Goal: Information Seeking & Learning: Learn about a topic

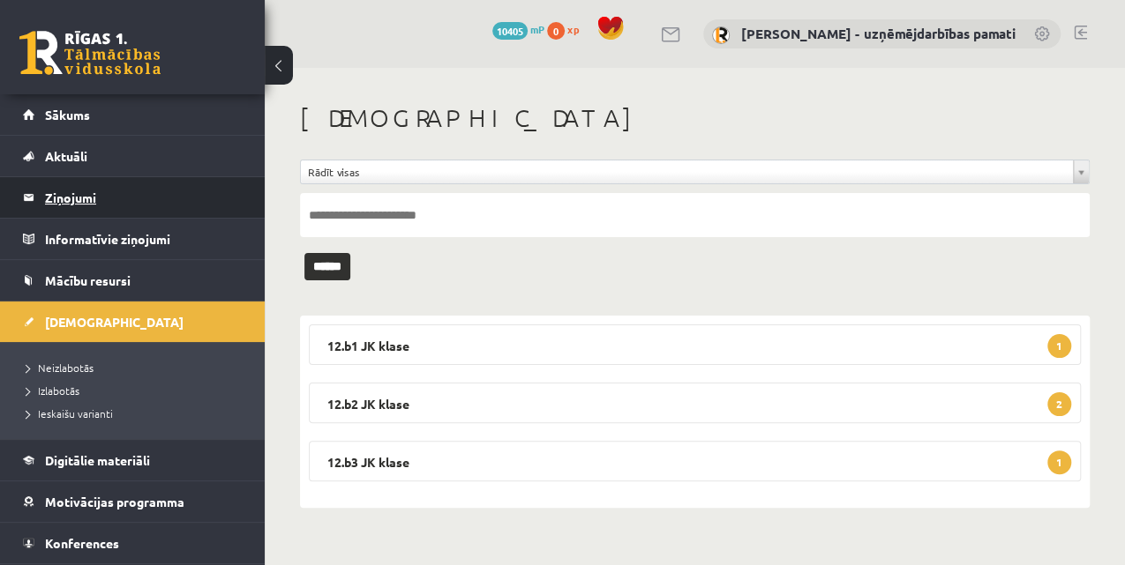
click at [56, 192] on legend "Ziņojumi 0" at bounding box center [144, 197] width 198 height 41
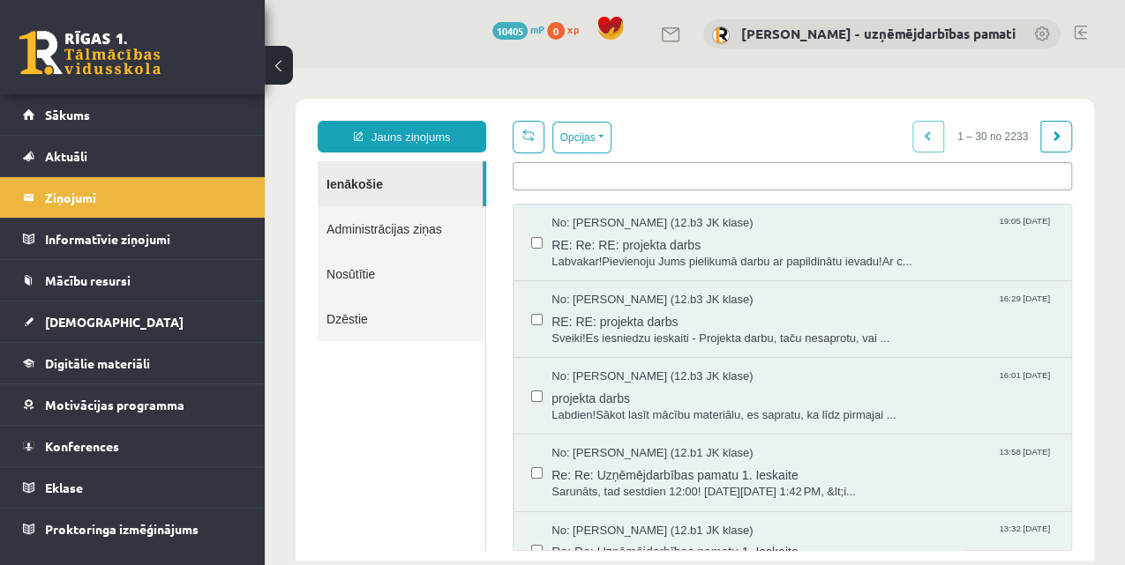
click at [556, 171] on ul at bounding box center [792, 173] width 558 height 20
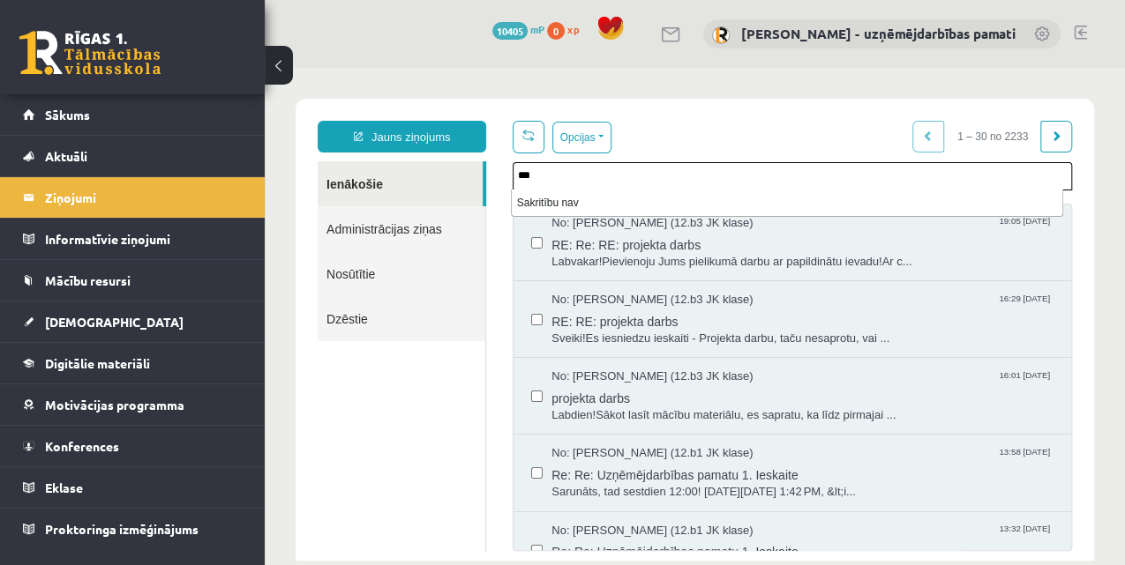
type input "***"
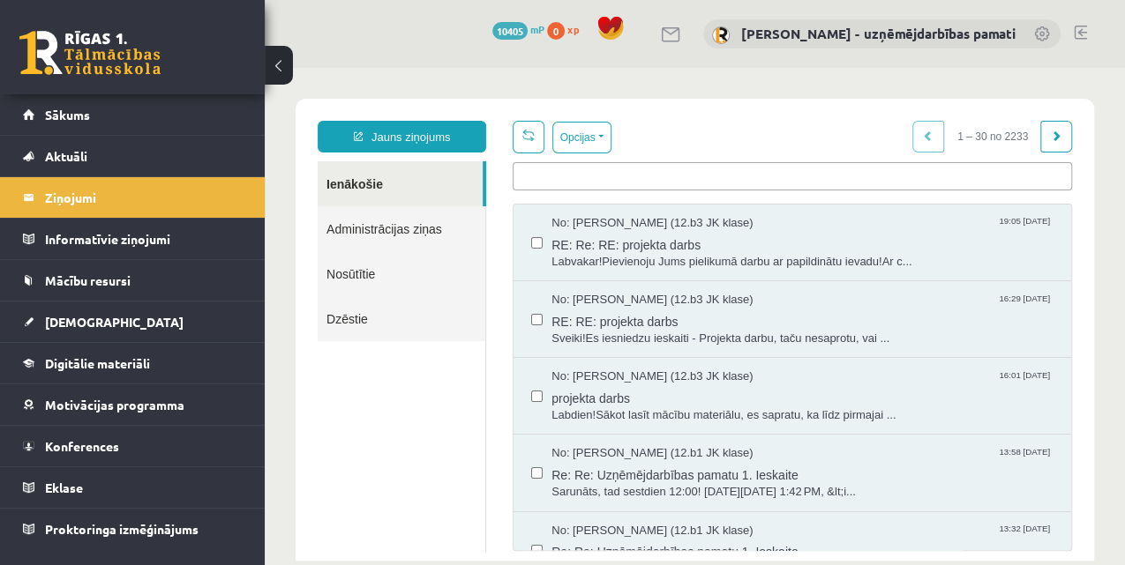
click at [346, 268] on link "Nosūtītie" at bounding box center [402, 273] width 168 height 45
click at [346, 277] on link "Nosūtītie" at bounding box center [402, 273] width 168 height 45
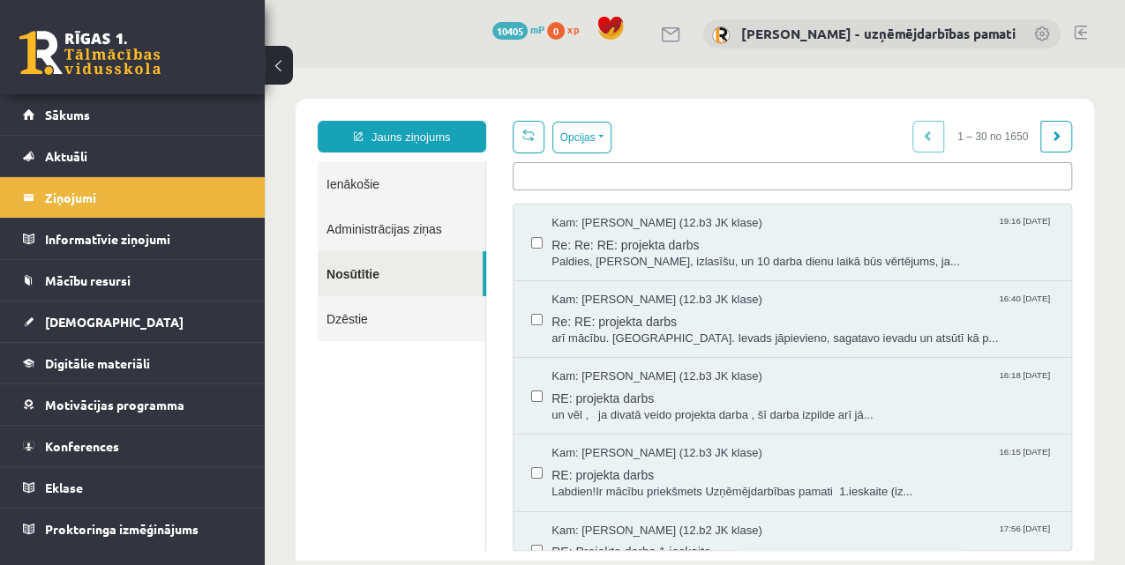
click at [342, 281] on link "Nosūtītie" at bounding box center [400, 273] width 165 height 45
click at [524, 178] on ul at bounding box center [792, 173] width 558 height 20
click at [524, 176] on ul at bounding box center [792, 173] width 558 height 20
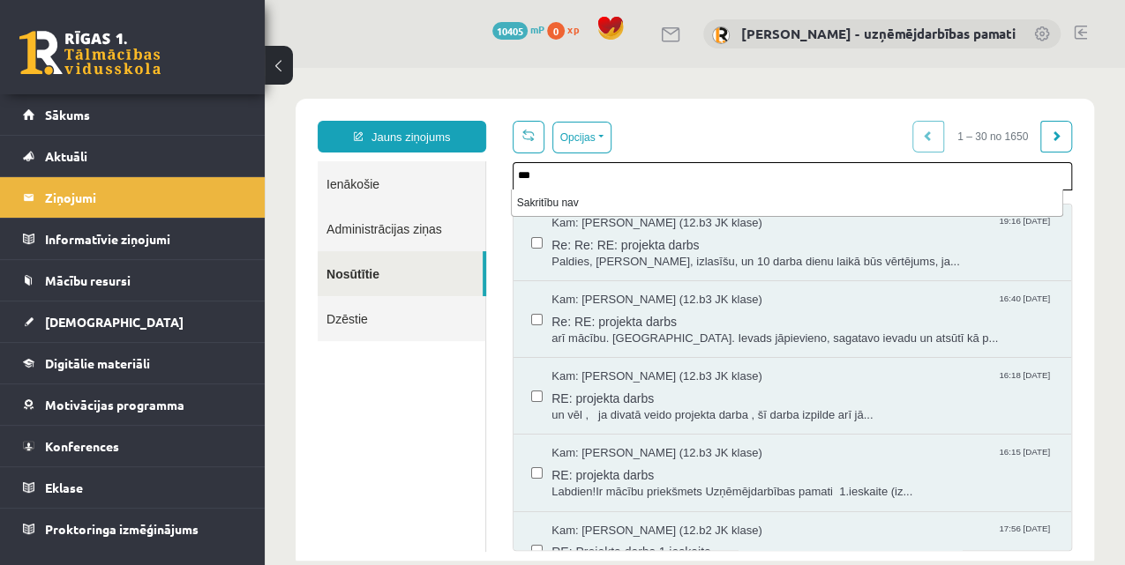
drag, startPoint x: 545, startPoint y: 176, endPoint x: 504, endPoint y: 176, distance: 41.5
click at [504, 176] on div "Opcijas Atzīmēt visus ziņojumus Atcelt izvēlētos Atzīmēt visus kā lasītus Atzīm…" at bounding box center [792, 336] width 586 height 430
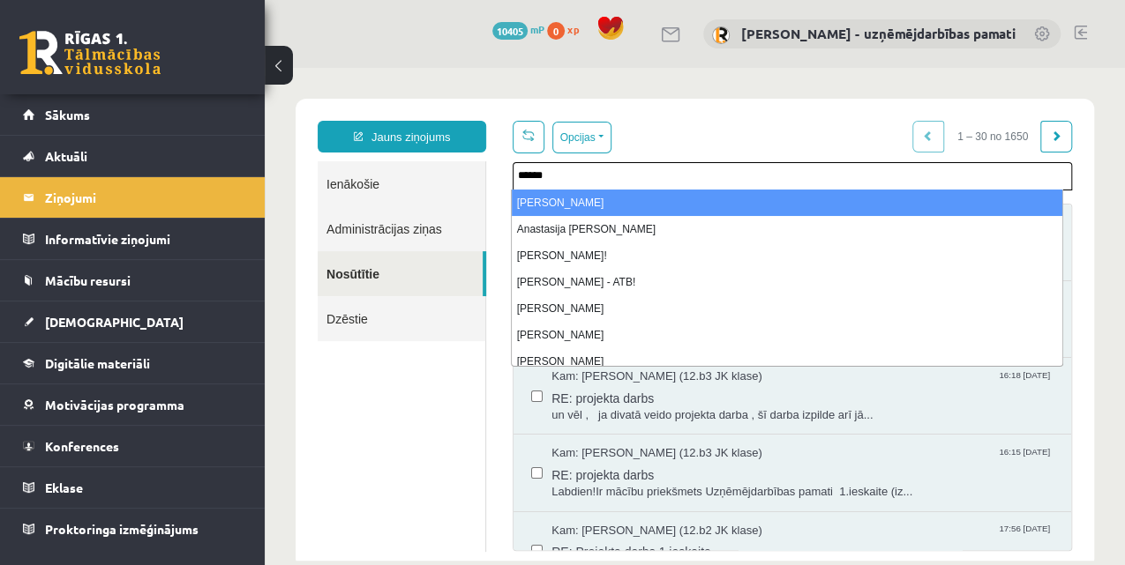
drag, startPoint x: 557, startPoint y: 169, endPoint x: 509, endPoint y: 176, distance: 48.2
click at [509, 176] on div "Opcijas Atzīmēt visus ziņojumus Atcelt izvēlētos Atzīmēt visus kā lasītus Atzīm…" at bounding box center [792, 336] width 586 height 430
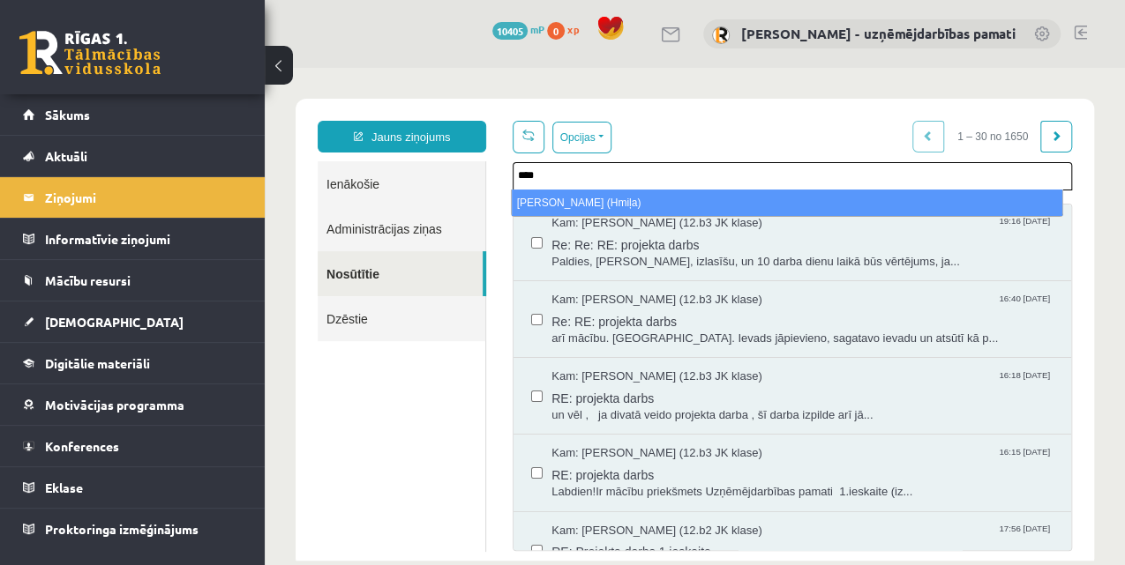
type input "****"
select select "*****"
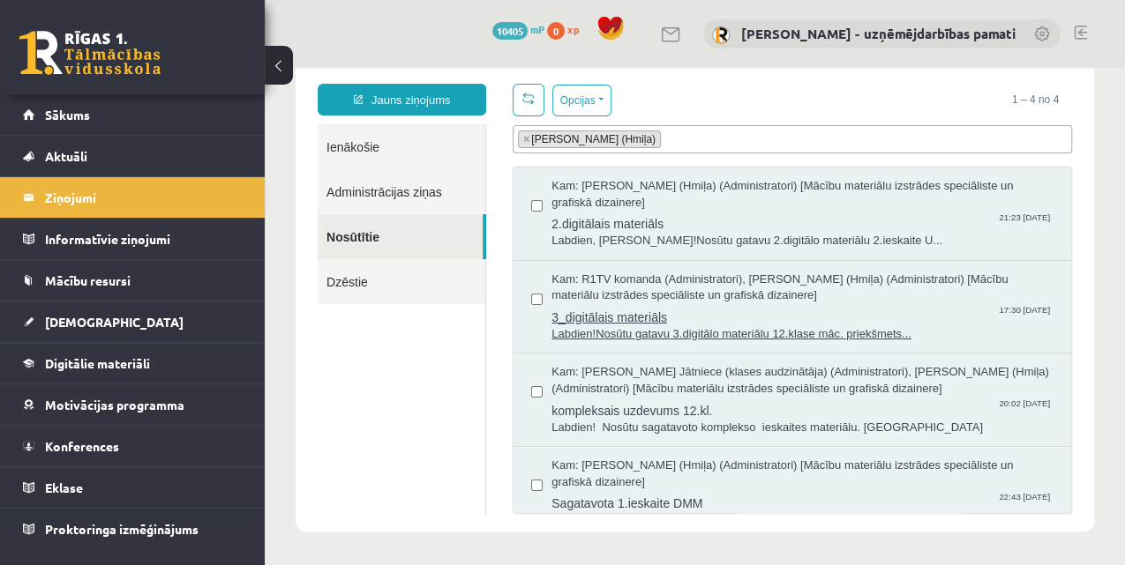
scroll to position [24, 0]
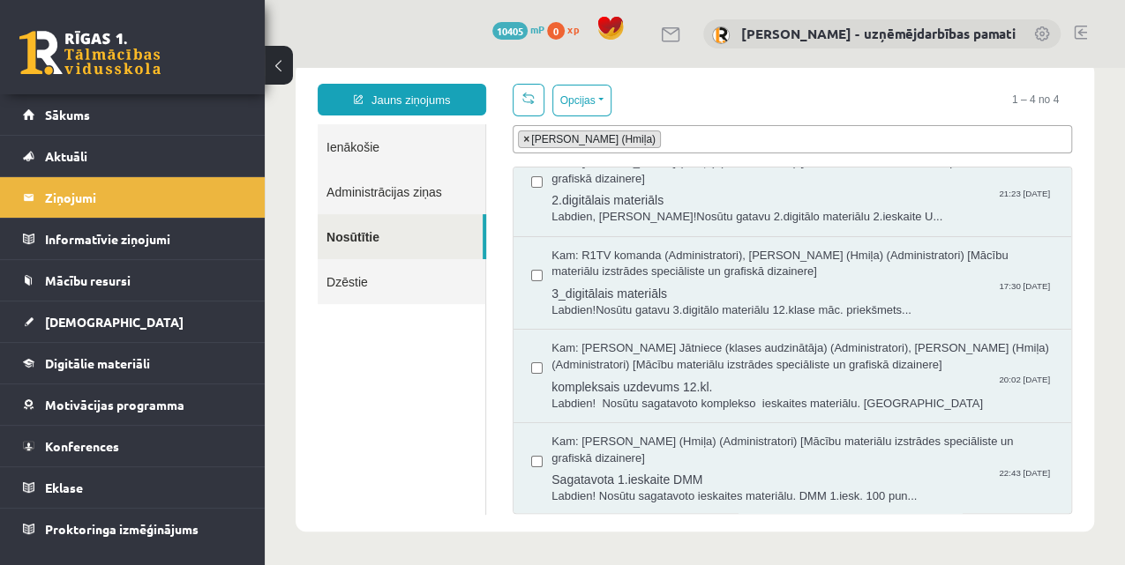
click at [520, 140] on li "× [PERSON_NAME] (Hmiļa)" at bounding box center [589, 140] width 143 height 18
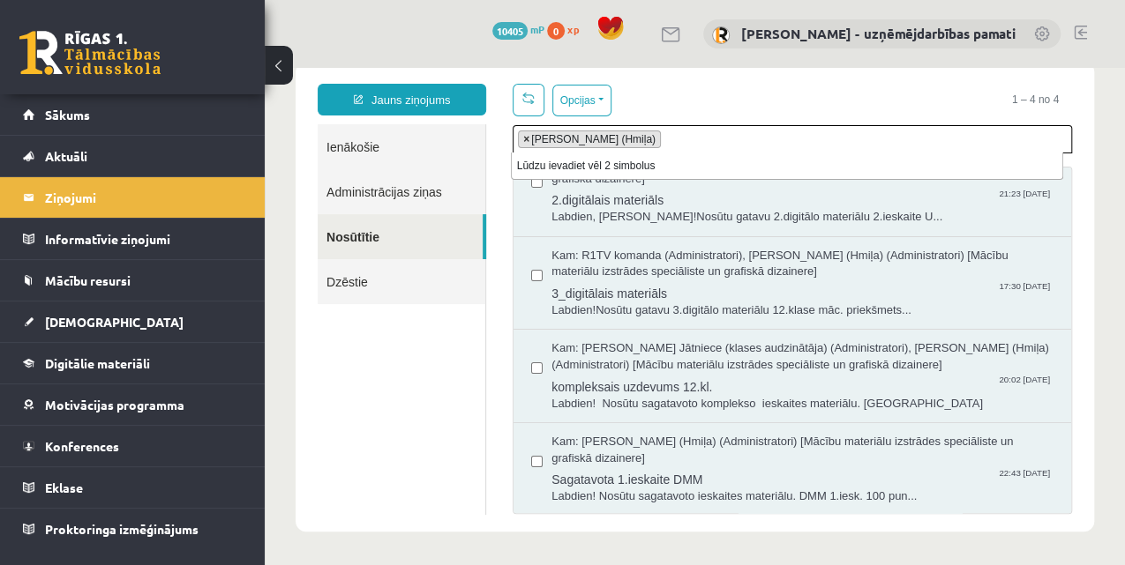
click at [524, 139] on span "×" at bounding box center [526, 139] width 6 height 16
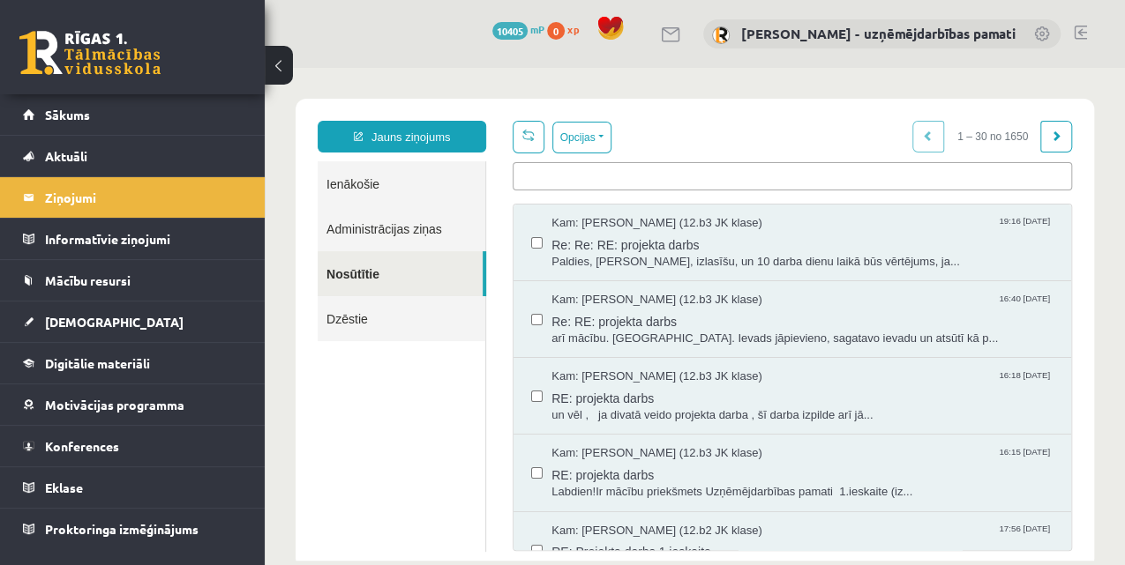
scroll to position [0, 0]
click at [538, 171] on ul at bounding box center [792, 173] width 558 height 20
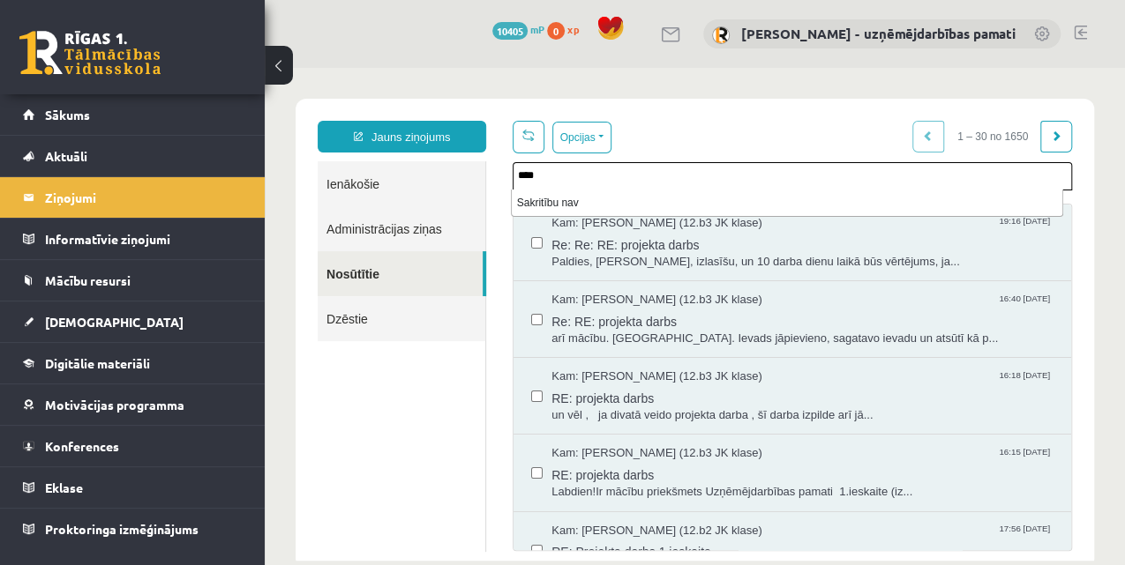
click at [539, 171] on input "****" at bounding box center [538, 176] width 40 height 16
click at [540, 171] on input "****" at bounding box center [538, 176] width 40 height 16
type input "****"
click at [362, 273] on link "Nosūtītie" at bounding box center [400, 273] width 165 height 45
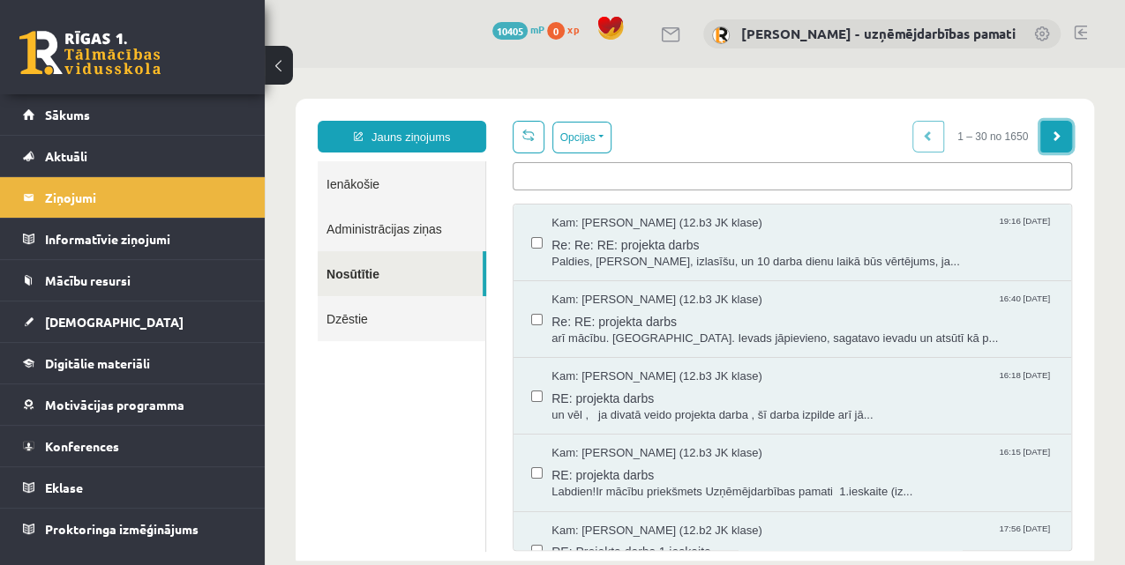
click at [1051, 131] on link at bounding box center [1056, 137] width 32 height 32
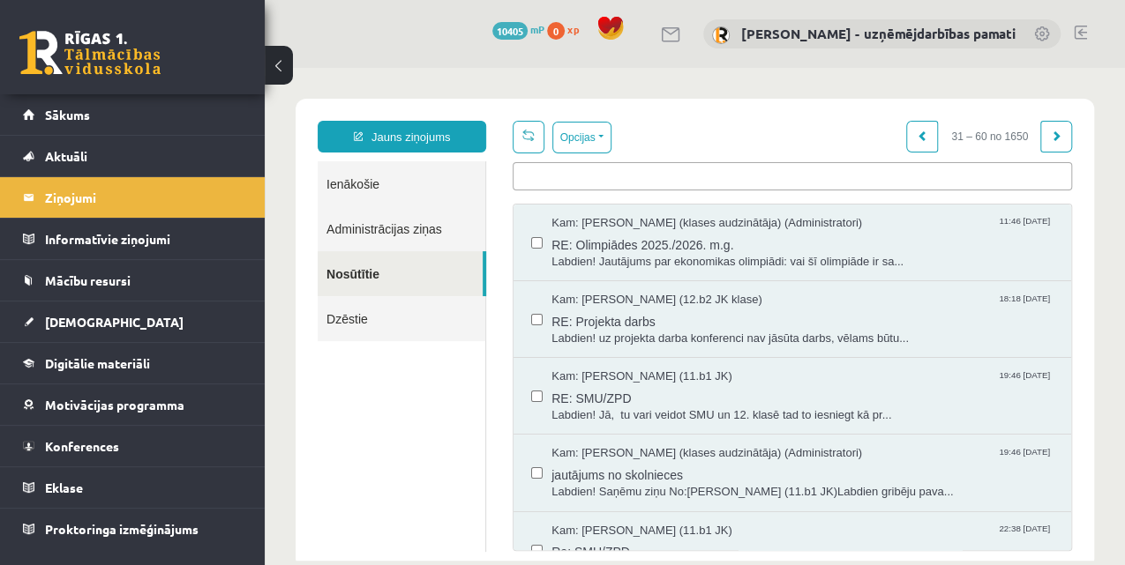
click at [1051, 131] on link at bounding box center [1056, 137] width 32 height 32
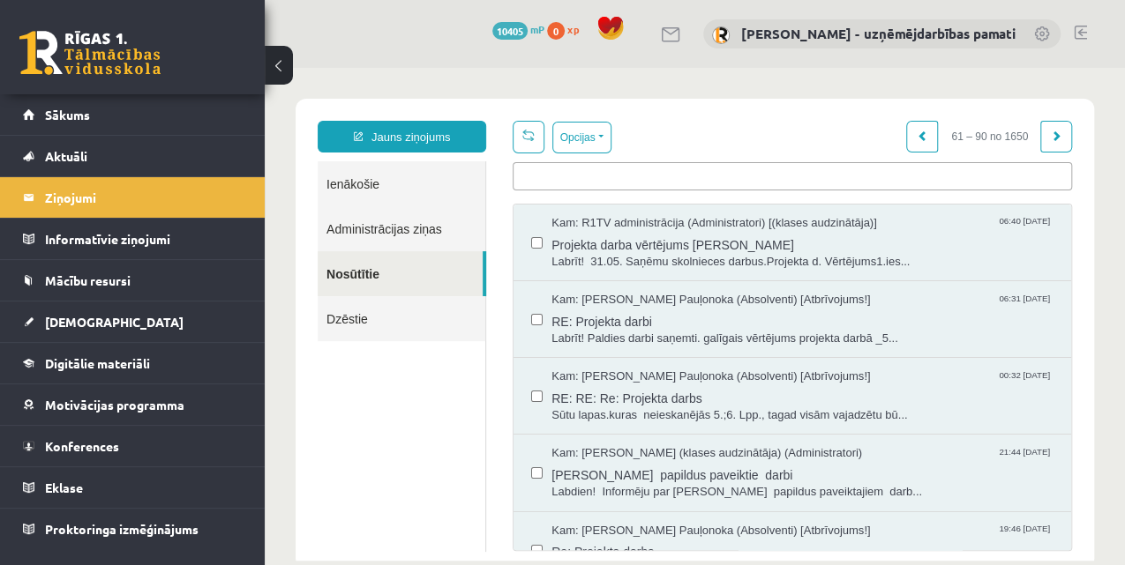
click at [1051, 131] on link at bounding box center [1056, 137] width 32 height 32
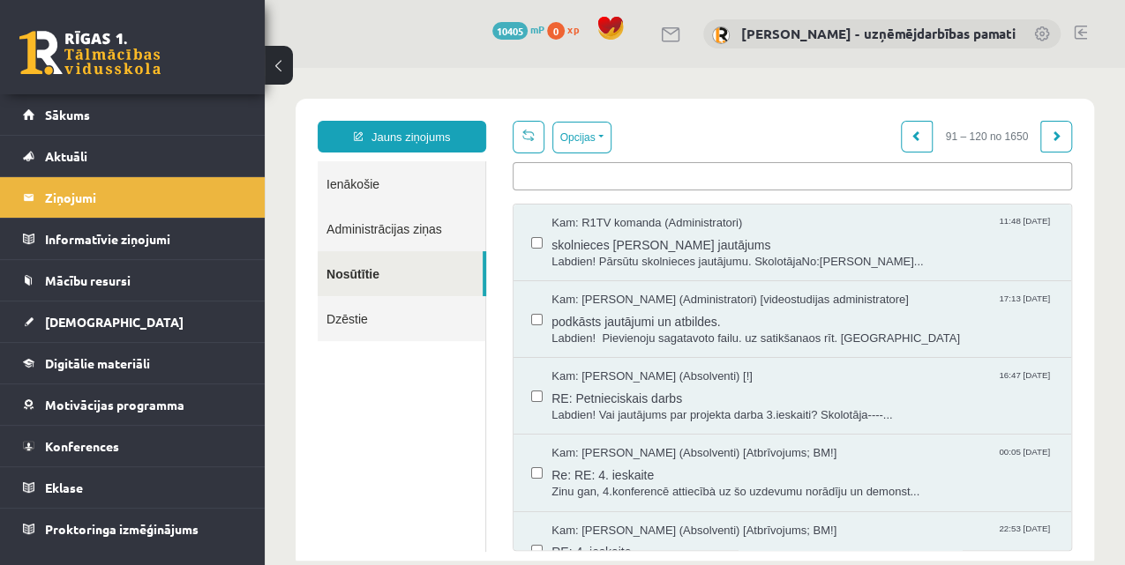
click at [358, 183] on link "Ienākošie" at bounding box center [402, 183] width 168 height 45
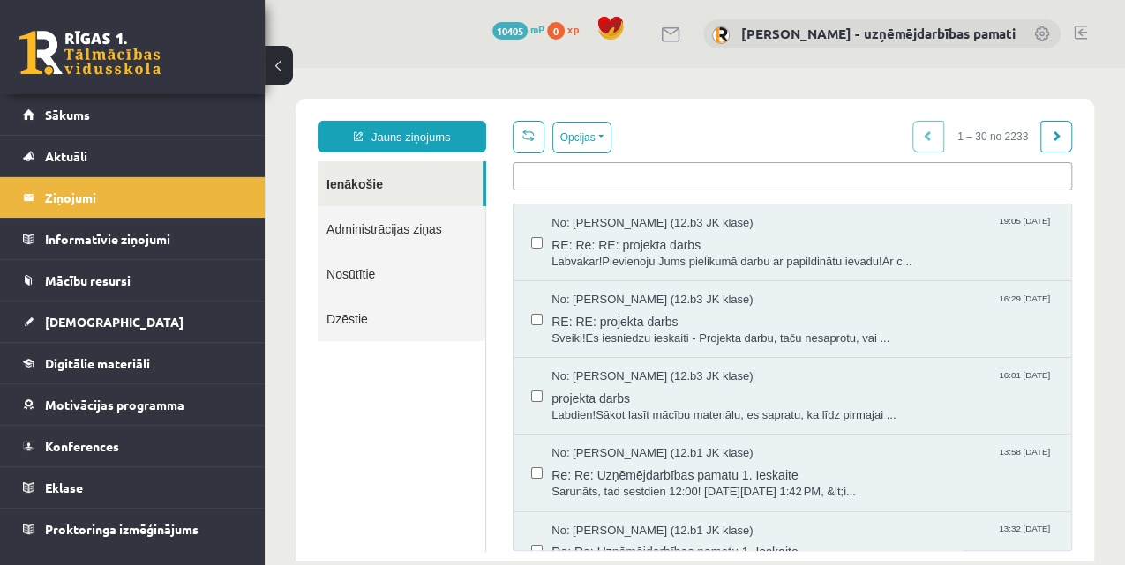
click at [337, 275] on link "Nosūtītie" at bounding box center [402, 273] width 168 height 45
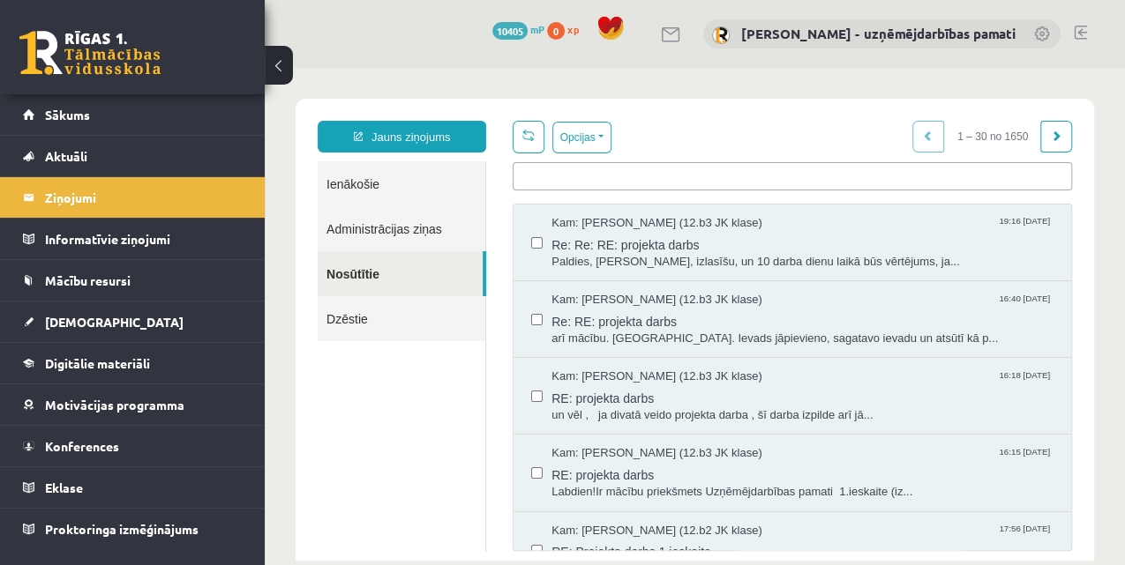
click at [350, 274] on link "Nosūtītie" at bounding box center [400, 273] width 165 height 45
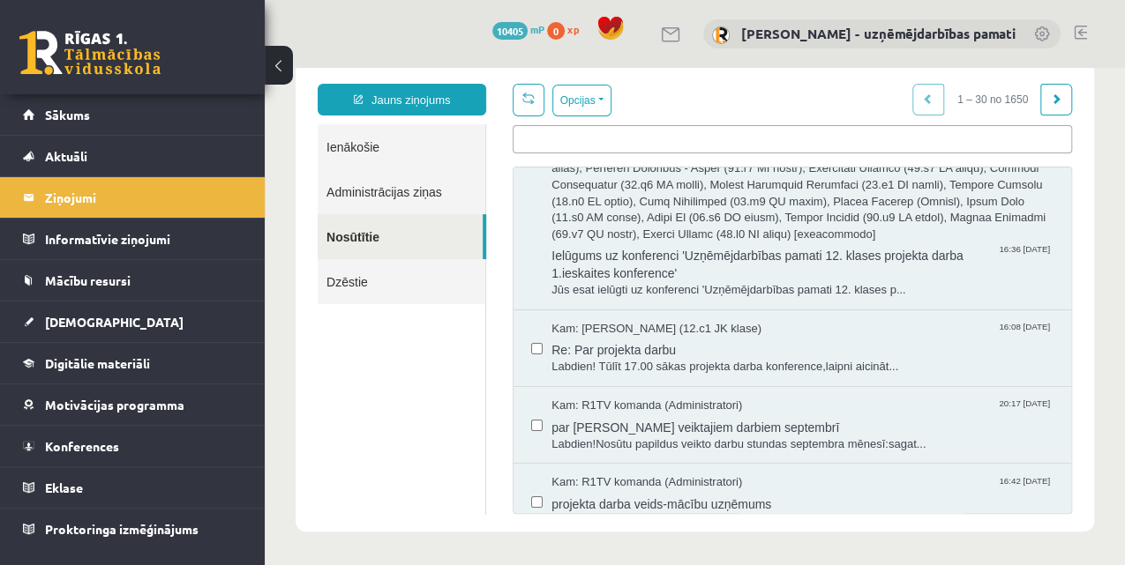
scroll to position [3144, 0]
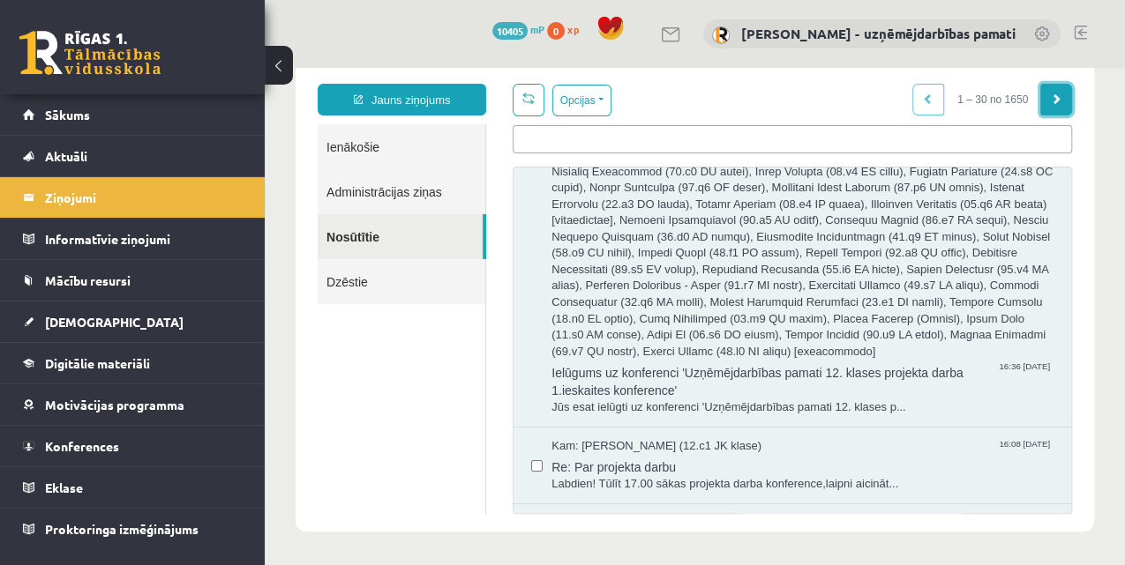
click at [1059, 94] on link at bounding box center [1056, 100] width 32 height 32
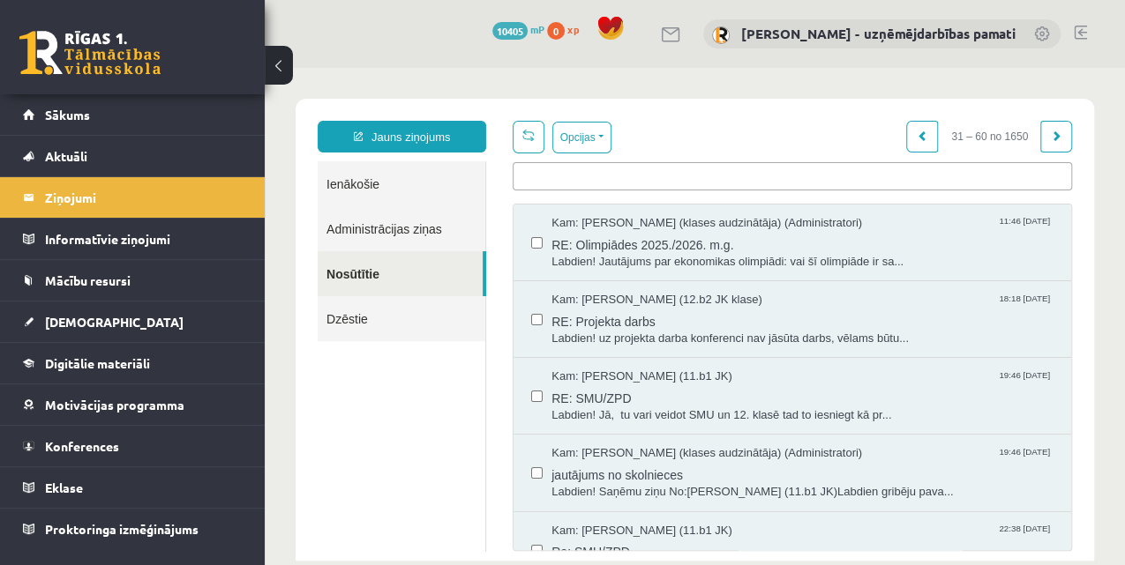
scroll to position [0, 0]
click at [1053, 99] on div "**********" at bounding box center [695, 334] width 798 height 470
click at [1051, 136] on span at bounding box center [1056, 136] width 11 height 11
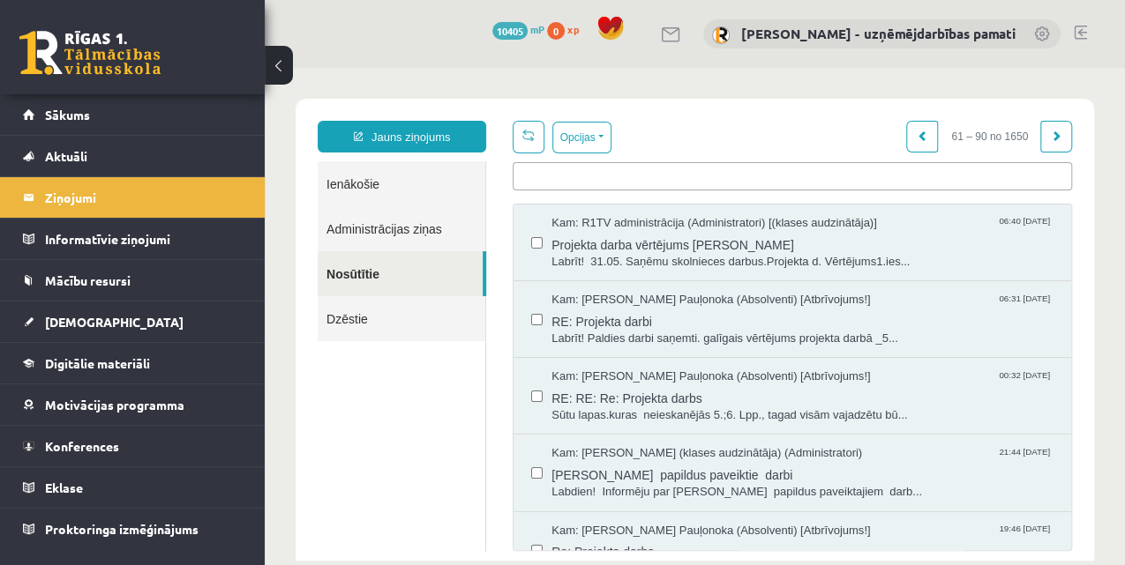
click at [1051, 136] on span at bounding box center [1056, 136] width 11 height 11
click at [1051, 137] on span at bounding box center [1056, 136] width 11 height 11
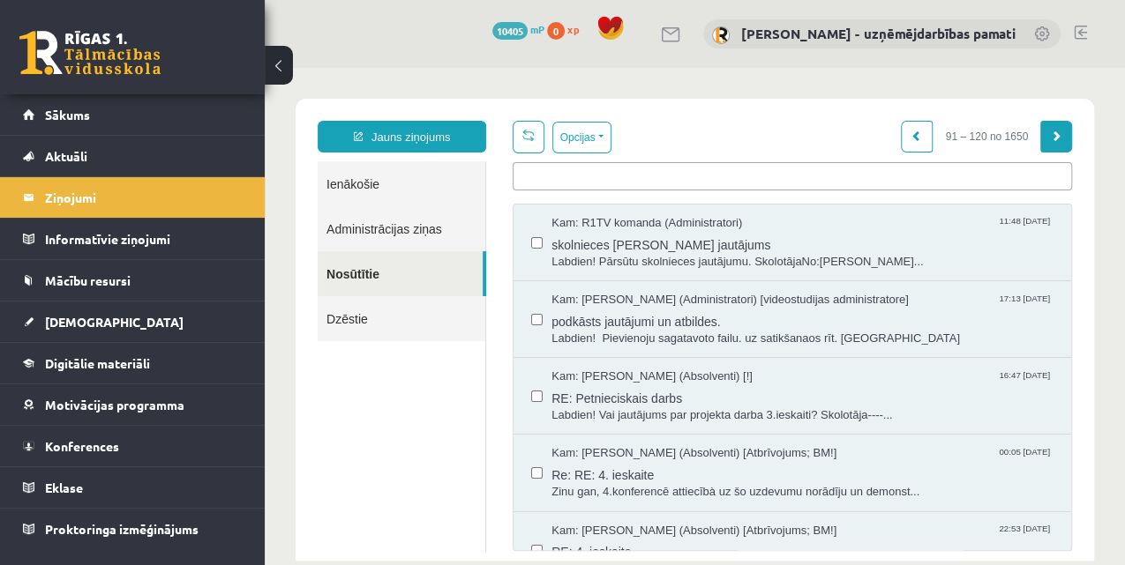
click at [1053, 132] on link at bounding box center [1056, 137] width 32 height 32
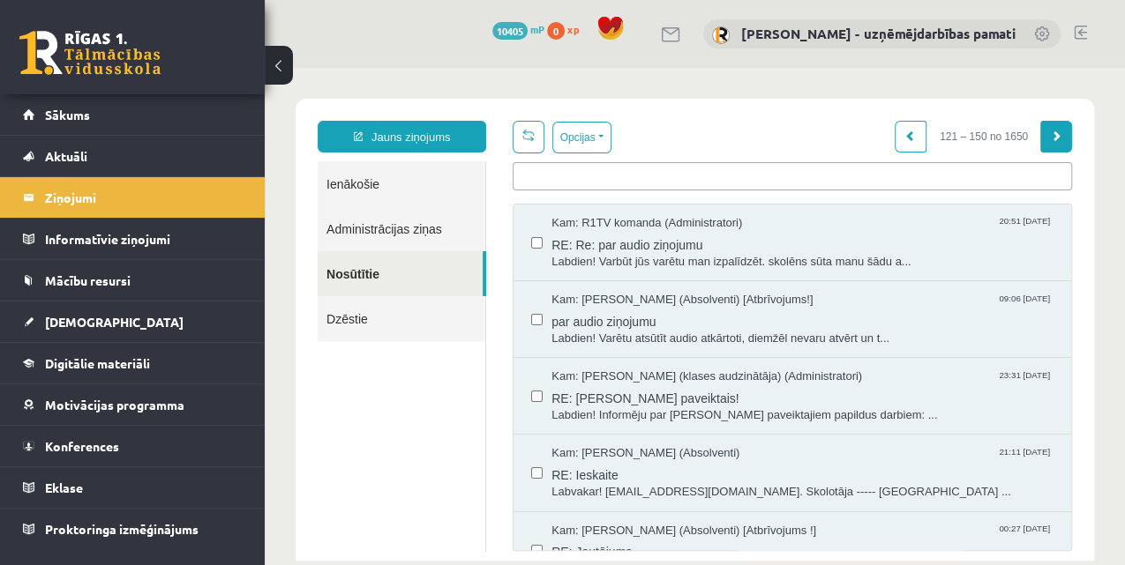
click at [1051, 138] on span at bounding box center [1056, 136] width 11 height 11
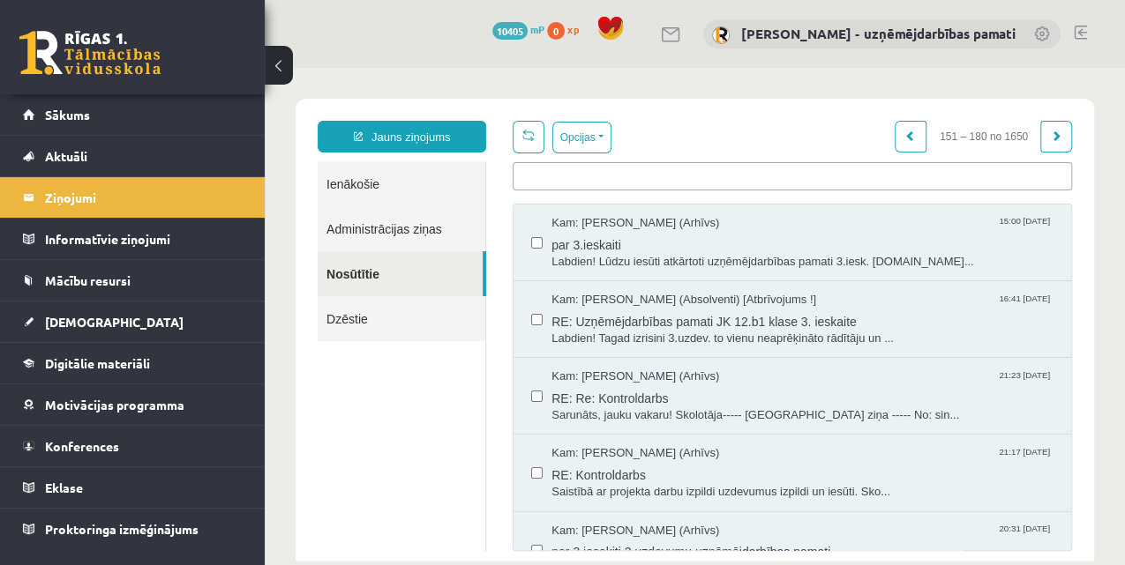
click at [1051, 138] on span at bounding box center [1056, 136] width 11 height 11
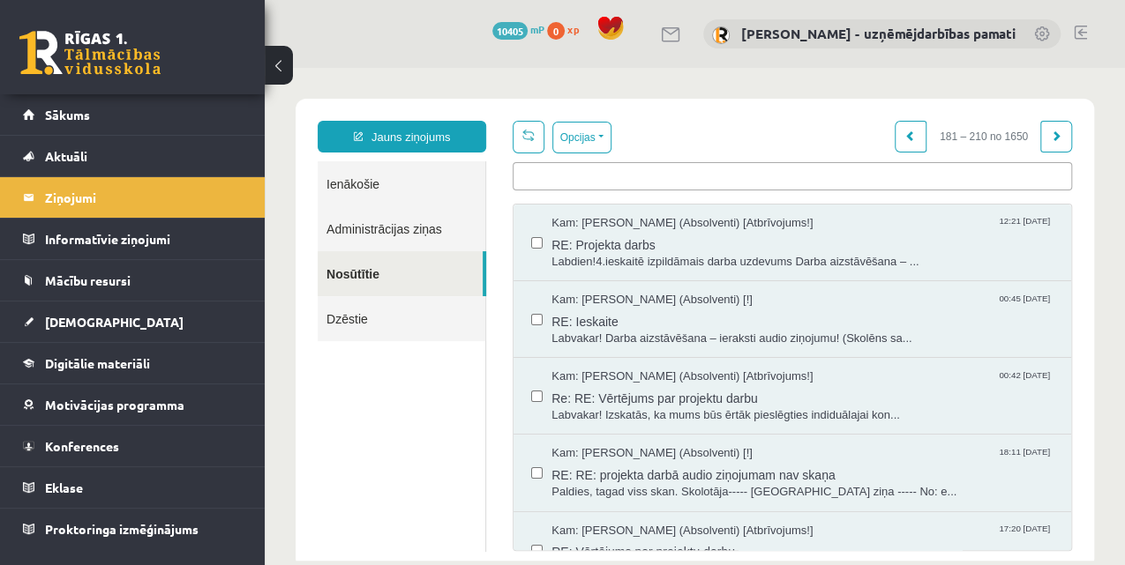
click at [1051, 138] on span at bounding box center [1056, 136] width 11 height 11
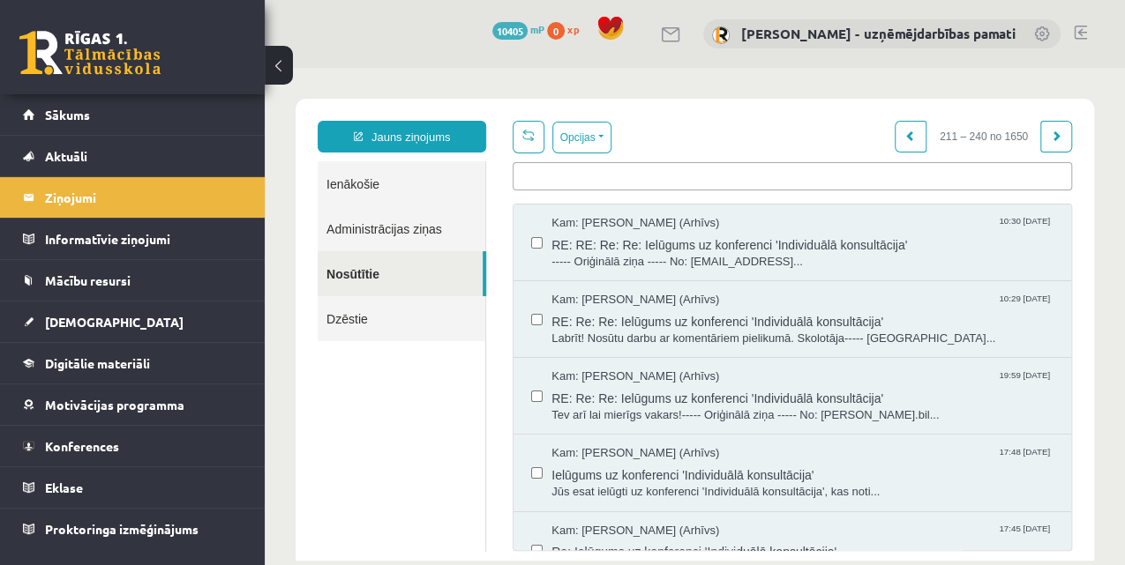
click at [1051, 138] on span at bounding box center [1056, 136] width 11 height 11
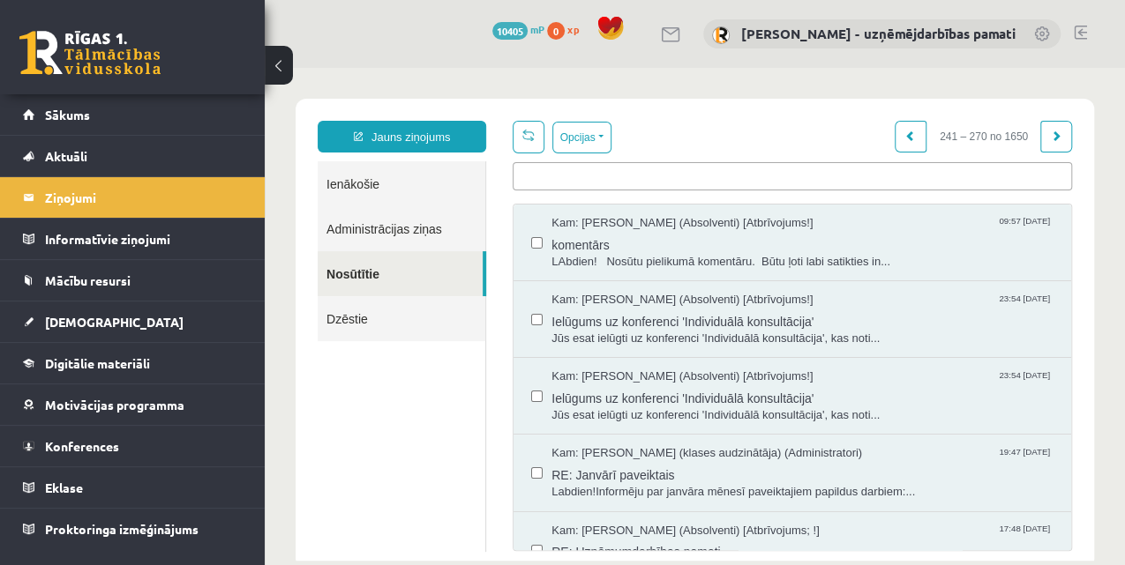
click at [1051, 138] on span at bounding box center [1056, 136] width 11 height 11
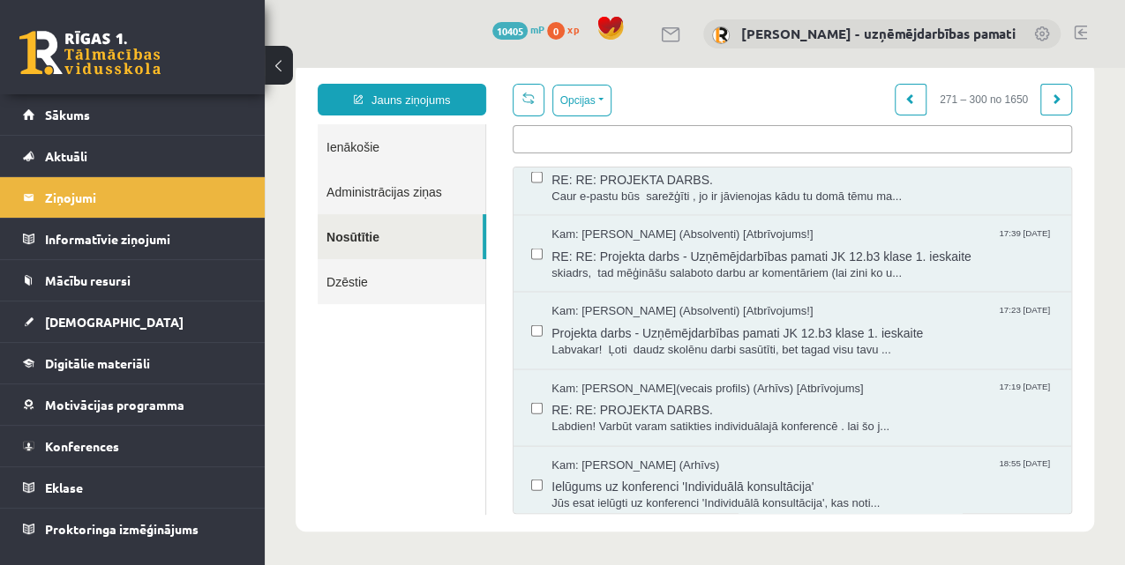
click at [1051, 102] on span at bounding box center [1056, 99] width 11 height 11
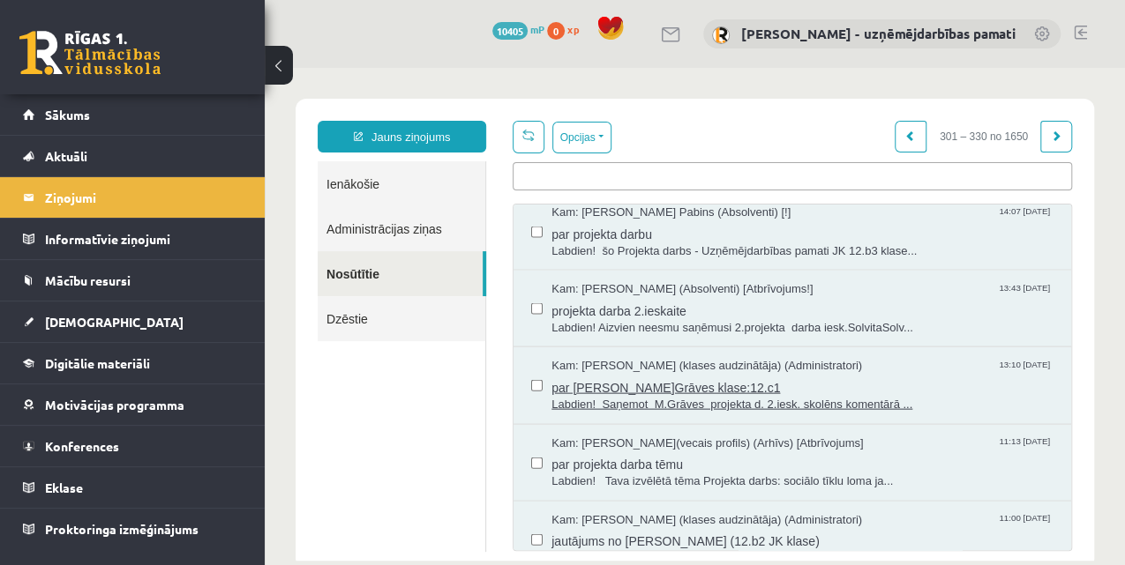
scroll to position [1950, 0]
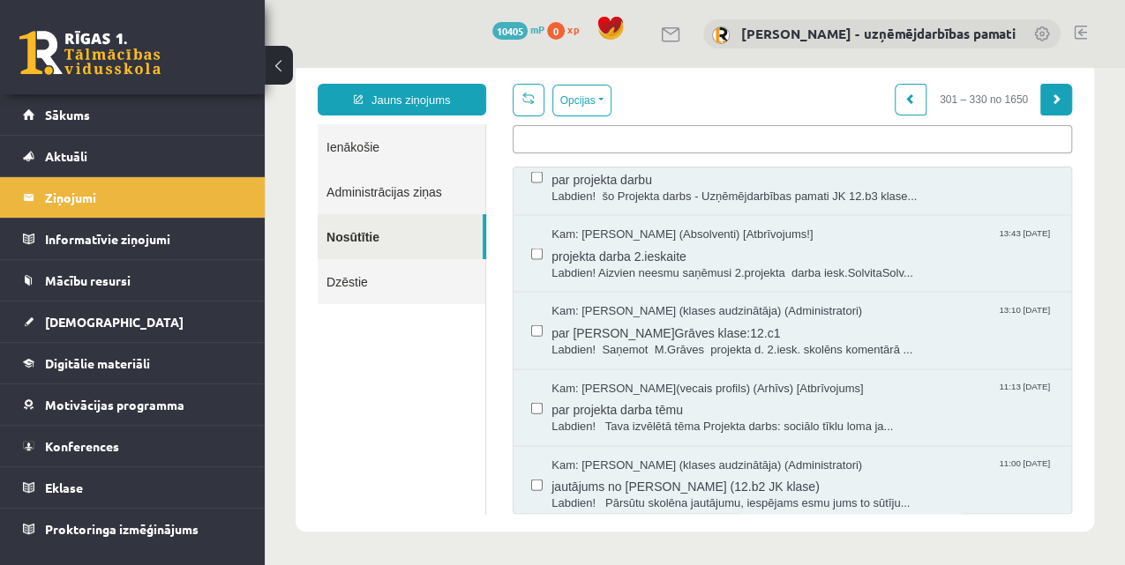
click at [1051, 102] on span at bounding box center [1056, 99] width 11 height 11
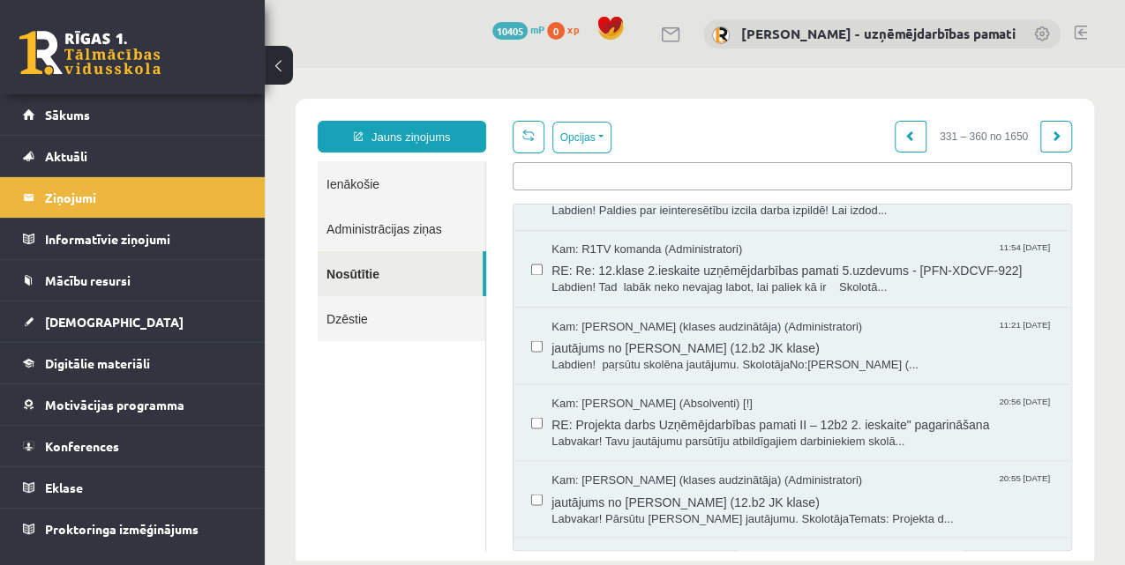
scroll to position [1588, 0]
click at [787, 266] on span "RE: Re: 12.klase 2.ieskaite uzņēmējdarbības pamati 5.uzdevums - [PFN-XDCVF-922]" at bounding box center [802, 269] width 502 height 22
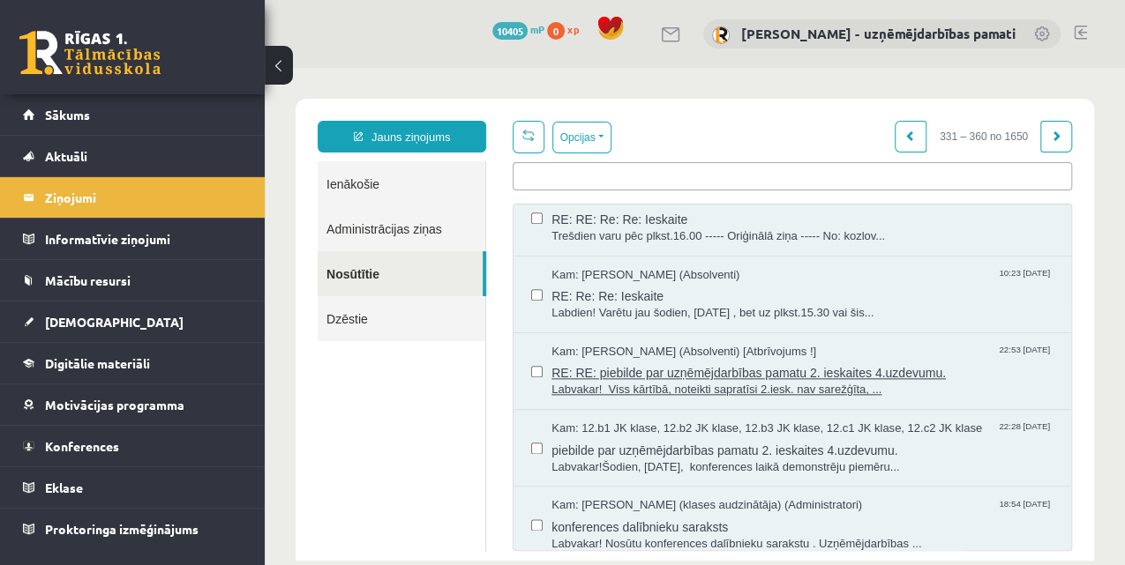
scroll to position [1059, 0]
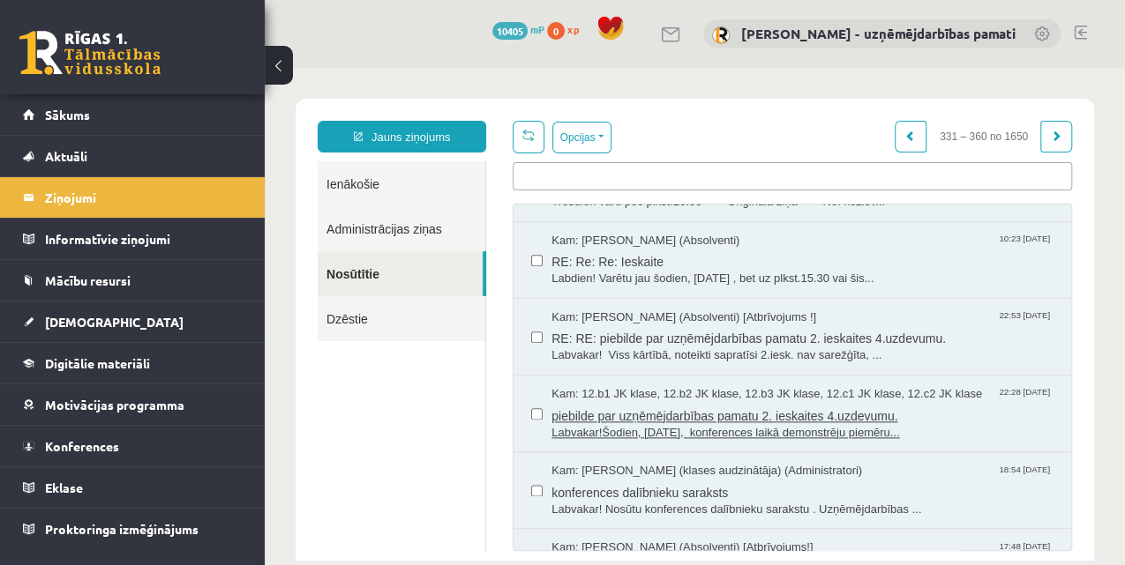
click at [770, 411] on span "piebilde par uzņēmējdarbības pamatu 2. ieskaites 4.uzdevumu." at bounding box center [802, 414] width 502 height 22
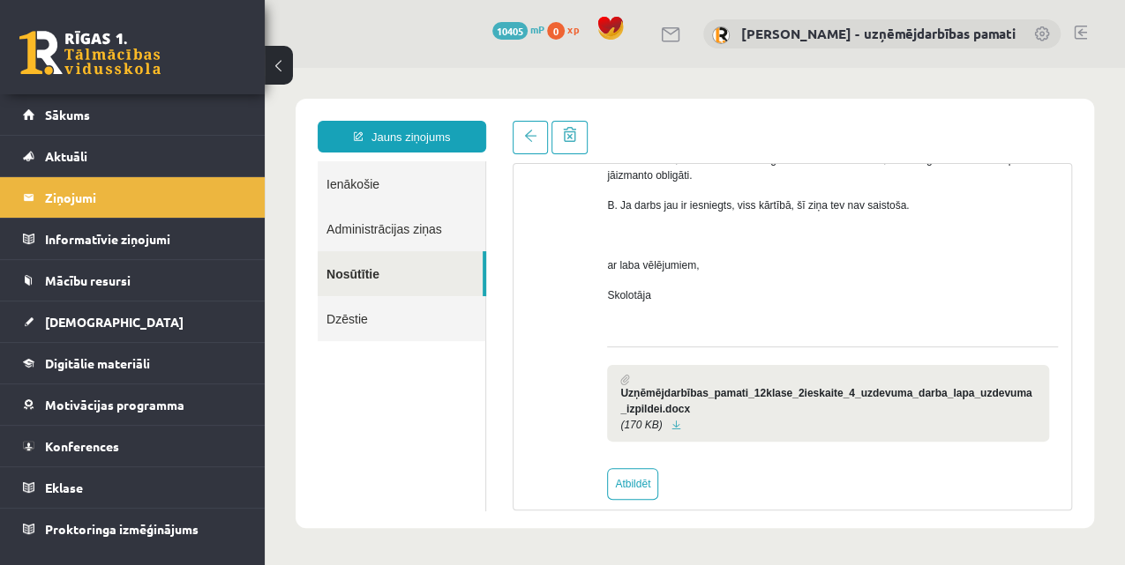
scroll to position [294, 0]
click at [671, 425] on link at bounding box center [676, 424] width 10 height 11
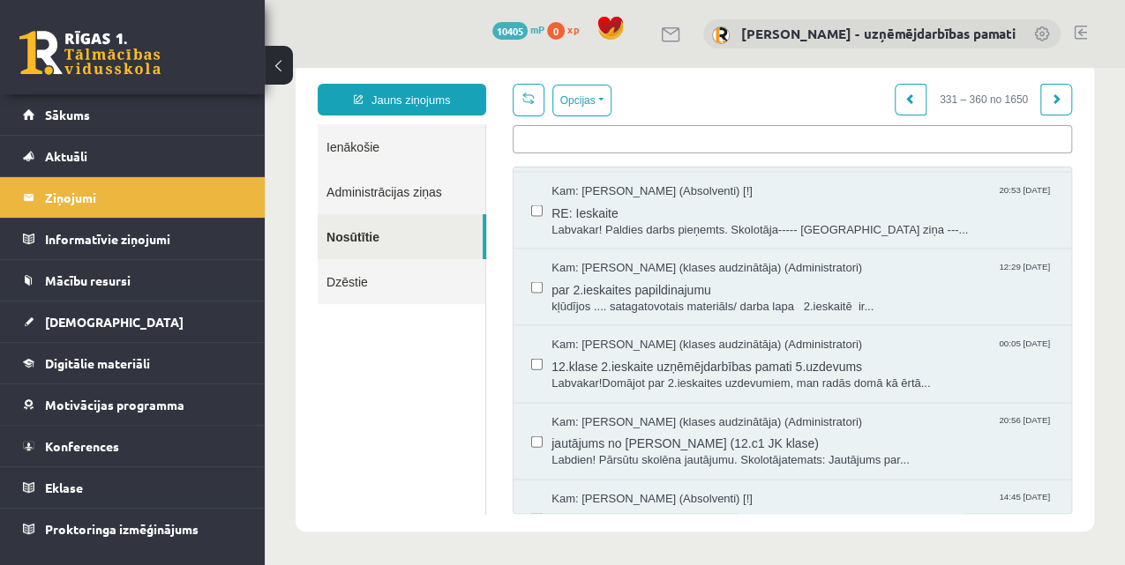
scroll to position [1950, 0]
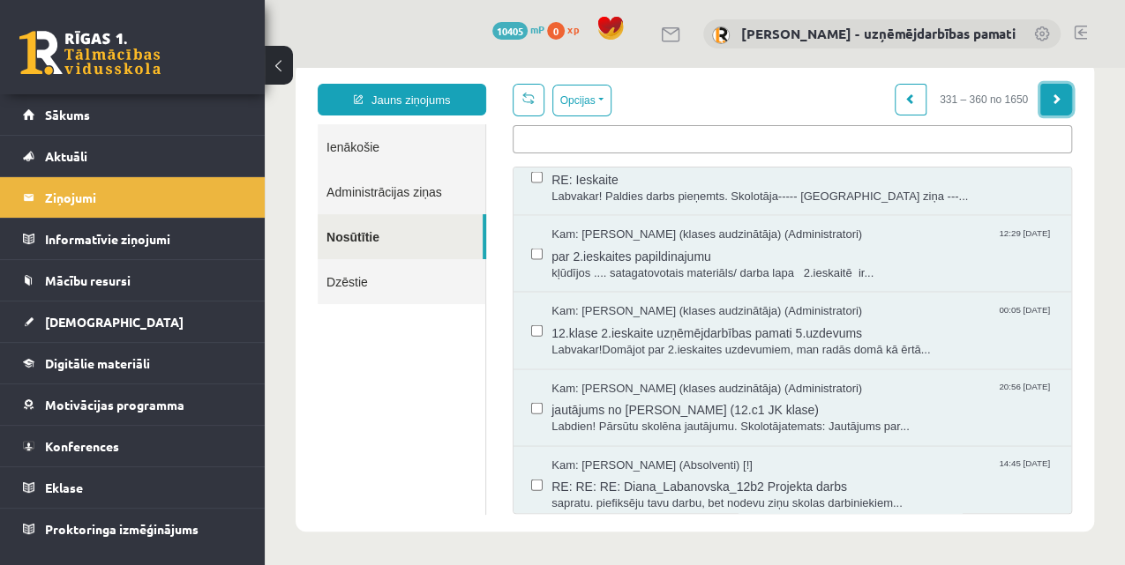
click at [1040, 90] on link at bounding box center [1056, 100] width 32 height 32
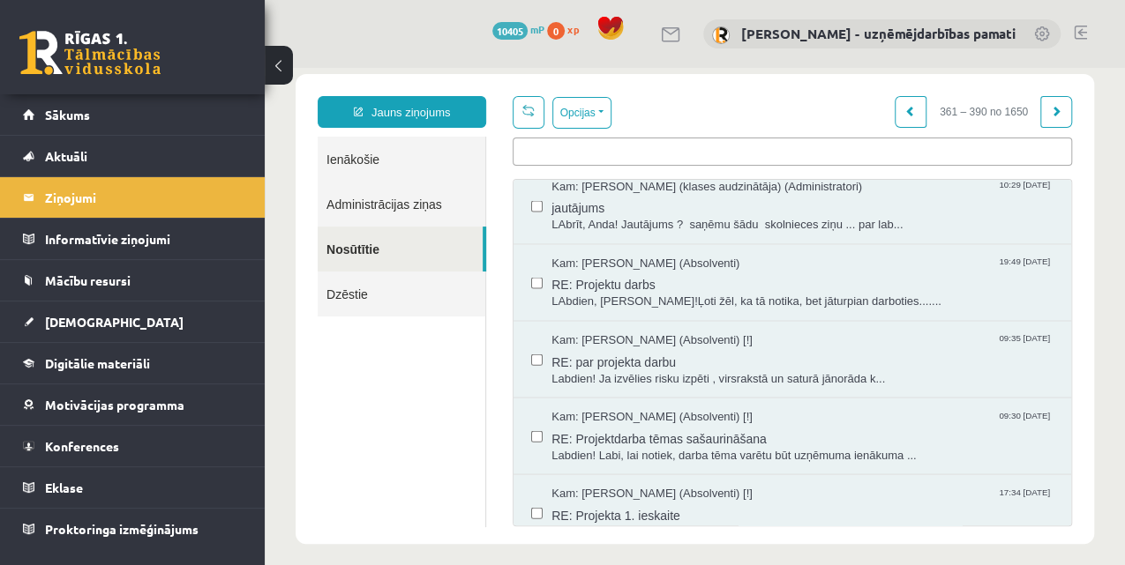
scroll to position [37, 0]
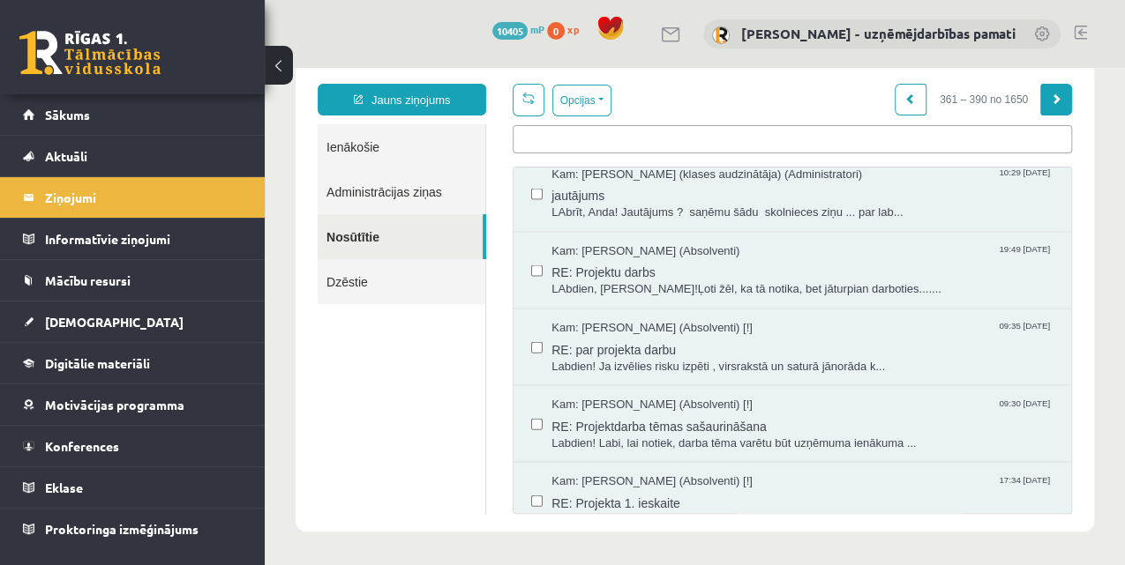
click at [1040, 100] on link at bounding box center [1056, 100] width 32 height 32
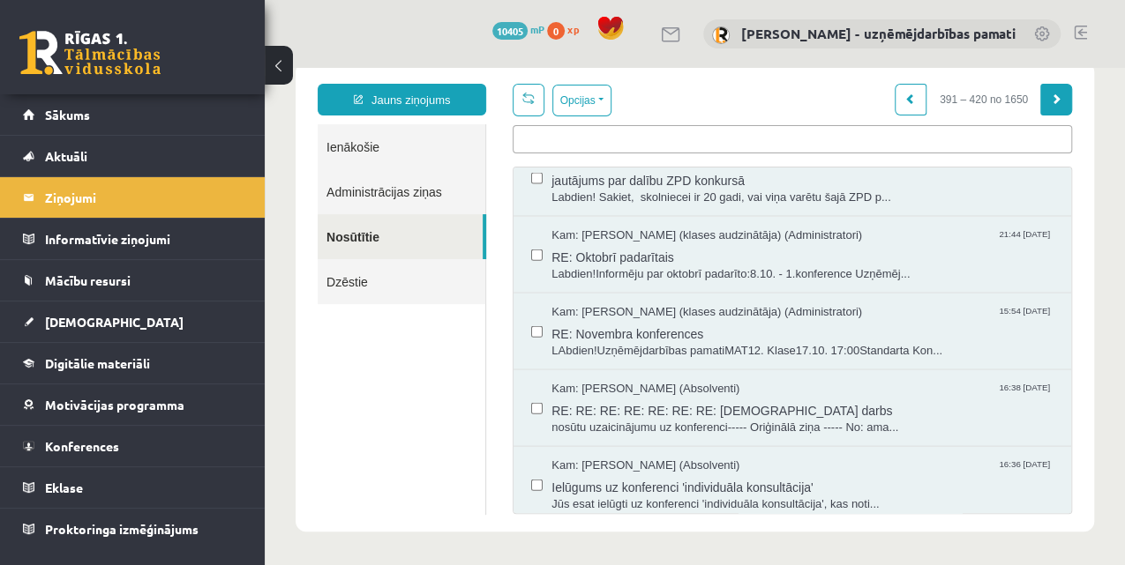
click at [1051, 94] on span at bounding box center [1056, 99] width 11 height 11
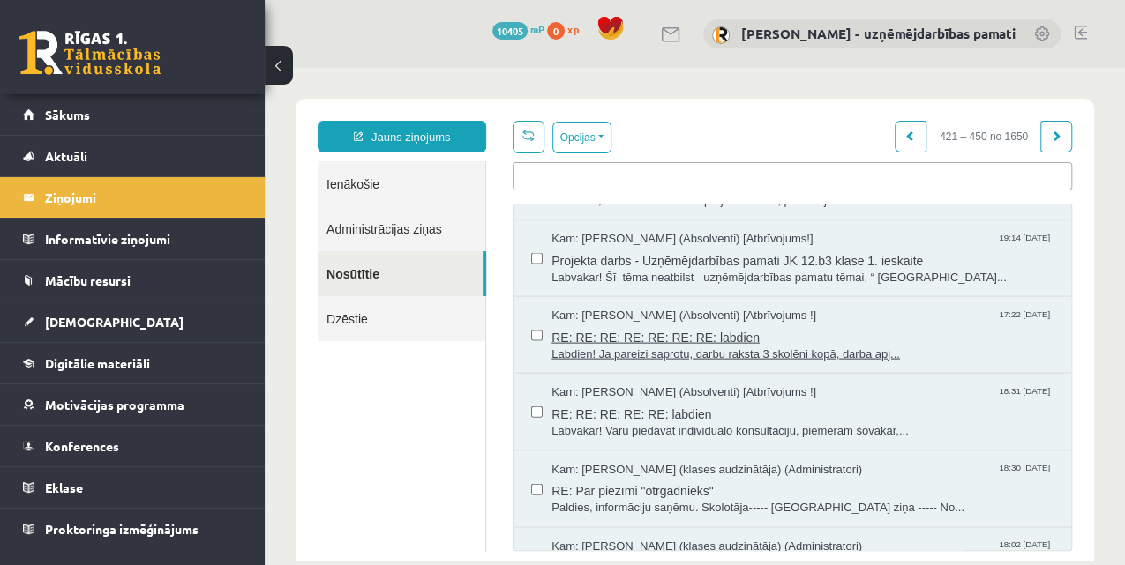
scroll to position [1985, 0]
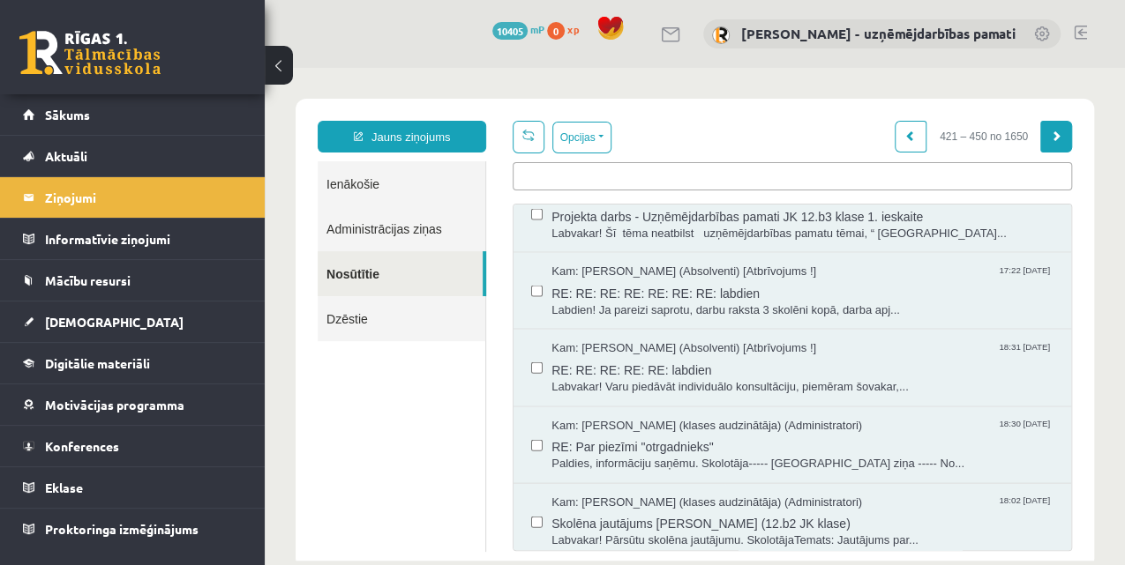
click at [1052, 138] on link at bounding box center [1056, 137] width 32 height 32
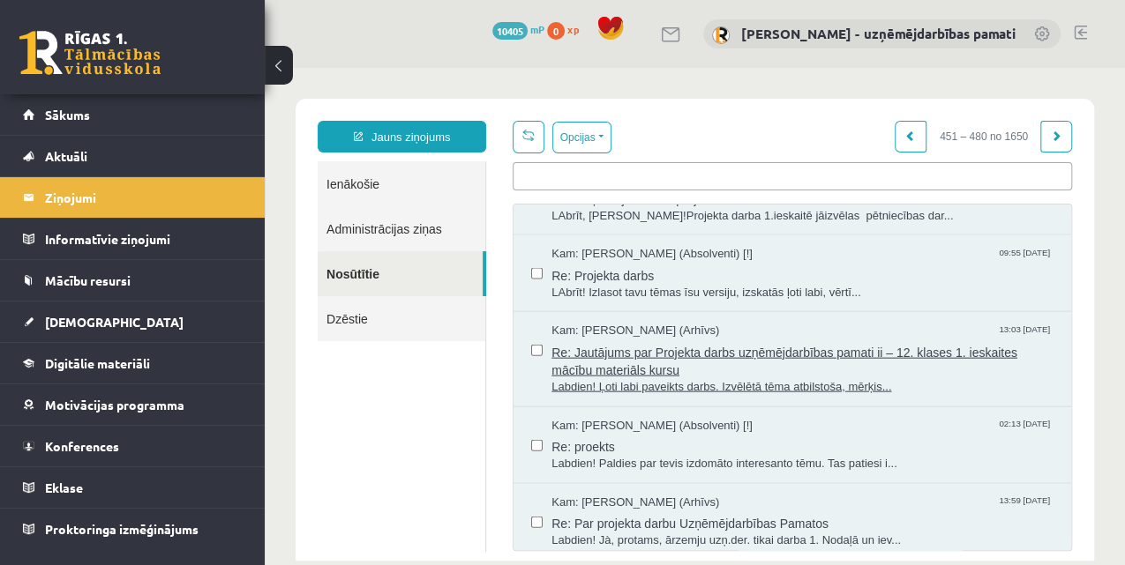
scroll to position [37, 0]
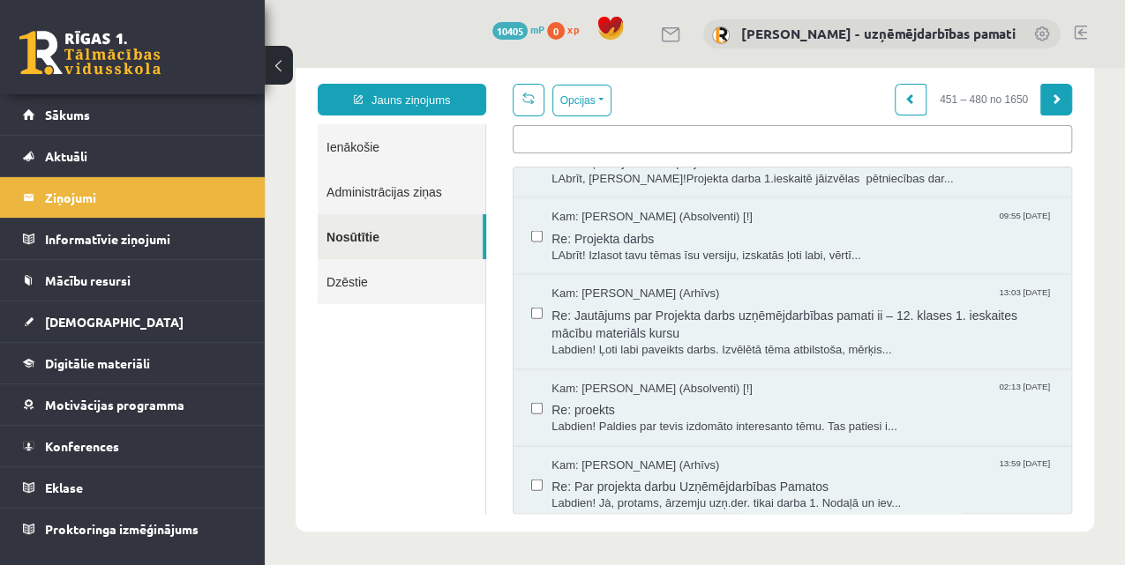
click at [1059, 103] on link at bounding box center [1056, 100] width 32 height 32
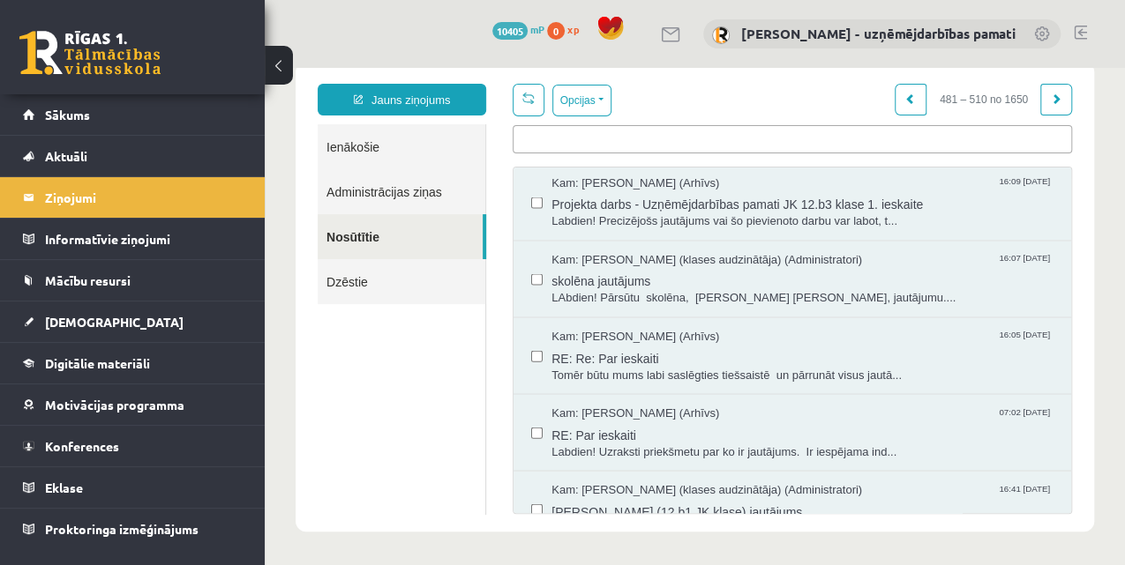
scroll to position [1950, 0]
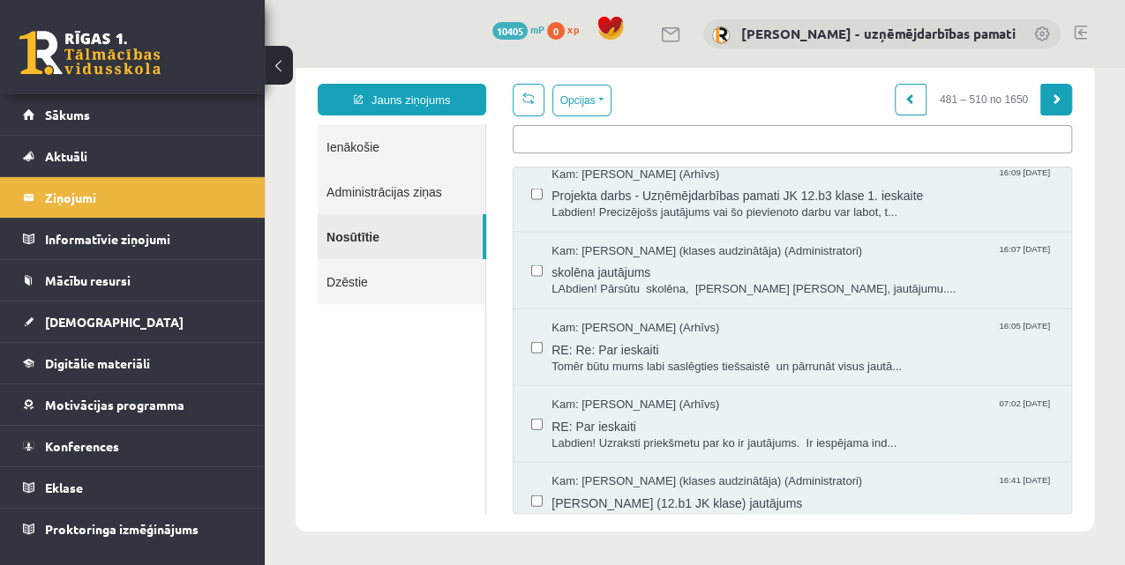
click at [1040, 95] on link at bounding box center [1056, 100] width 32 height 32
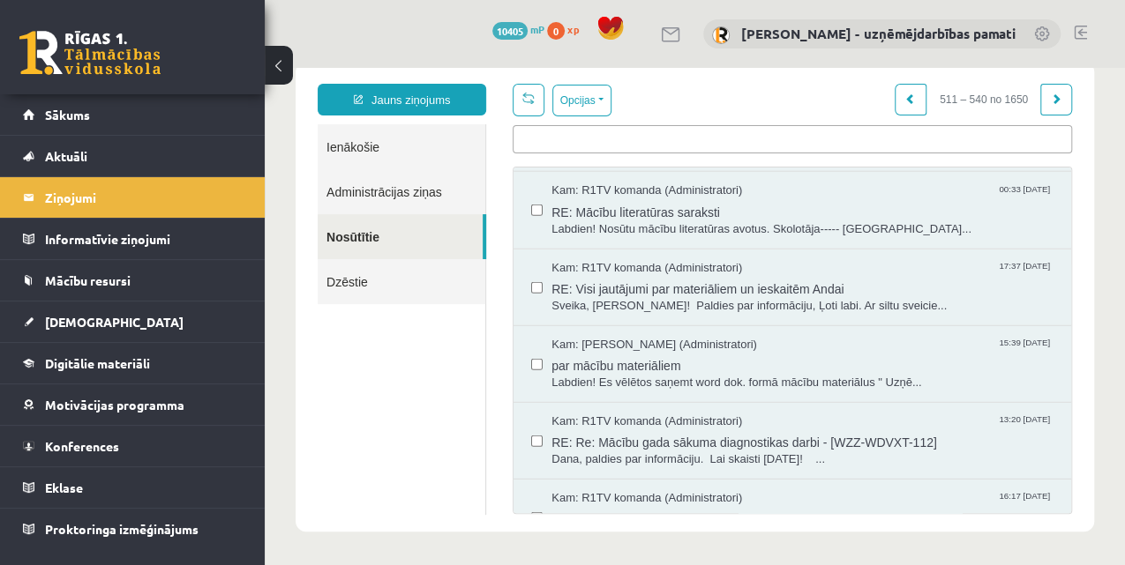
scroll to position [2583, 0]
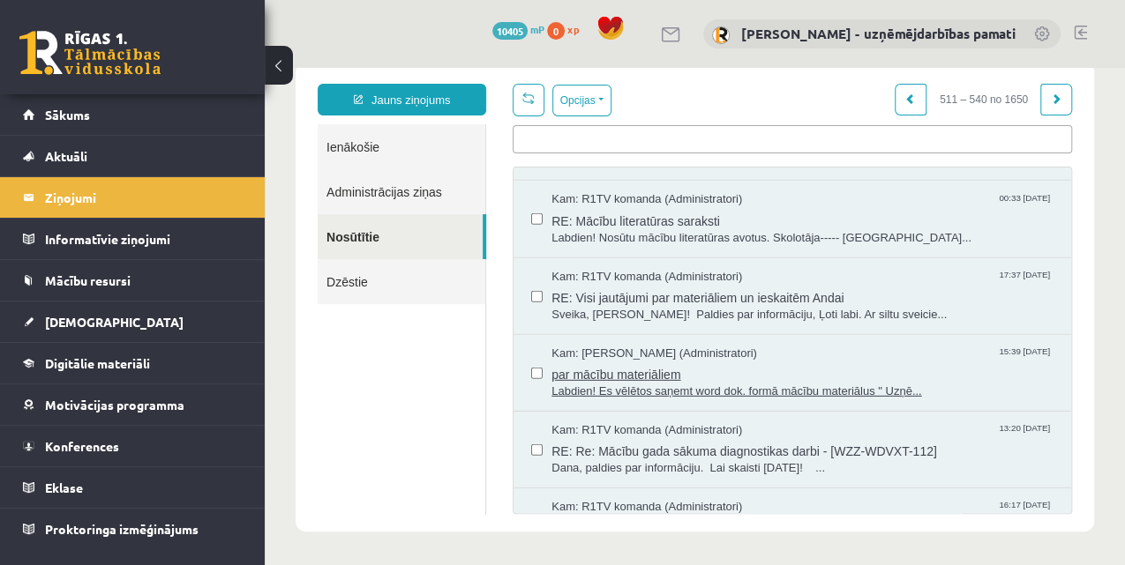
click at [640, 362] on span "par mācību materiāliem" at bounding box center [802, 373] width 502 height 22
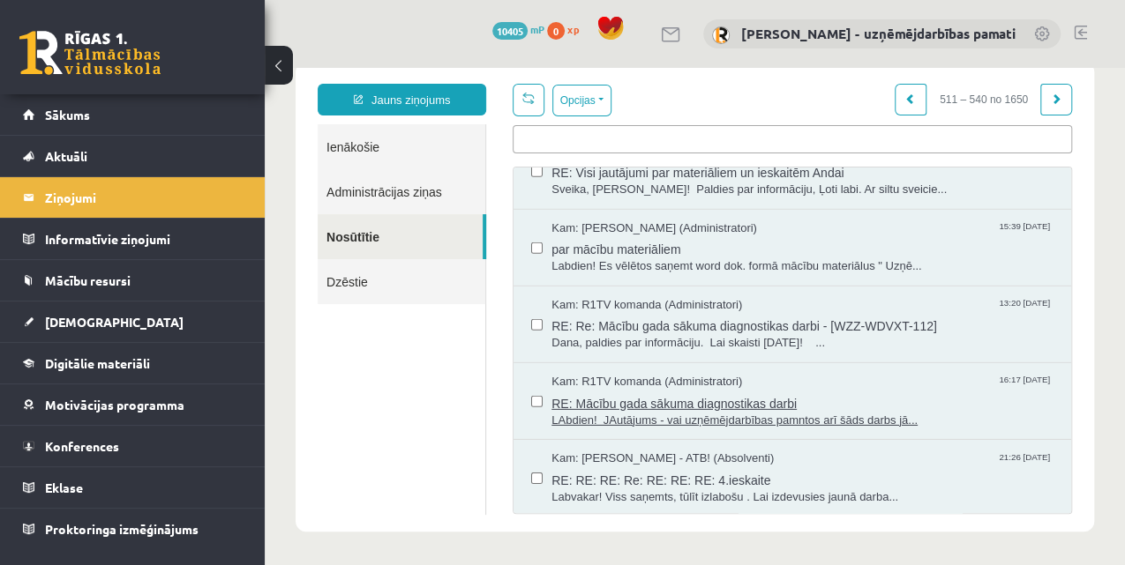
scroll to position [2818, 0]
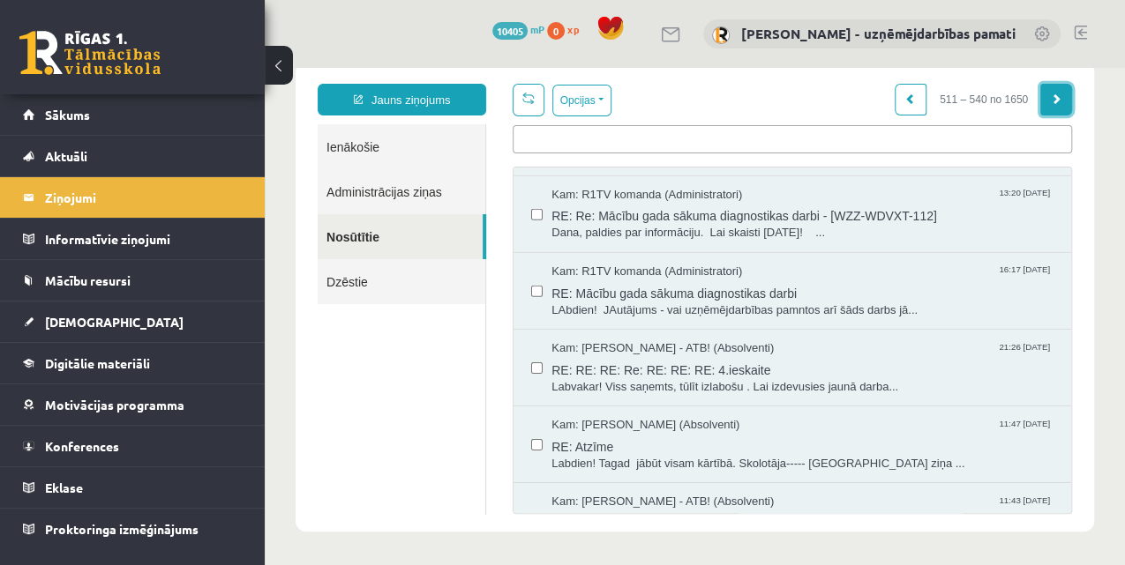
click at [1044, 106] on link at bounding box center [1056, 100] width 32 height 32
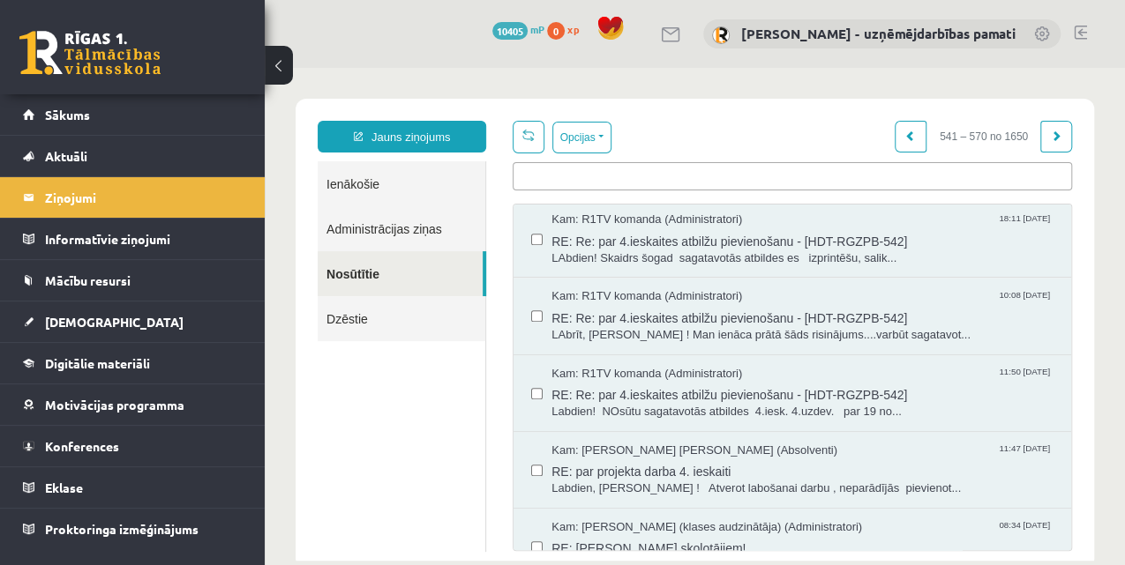
scroll to position [4261, 0]
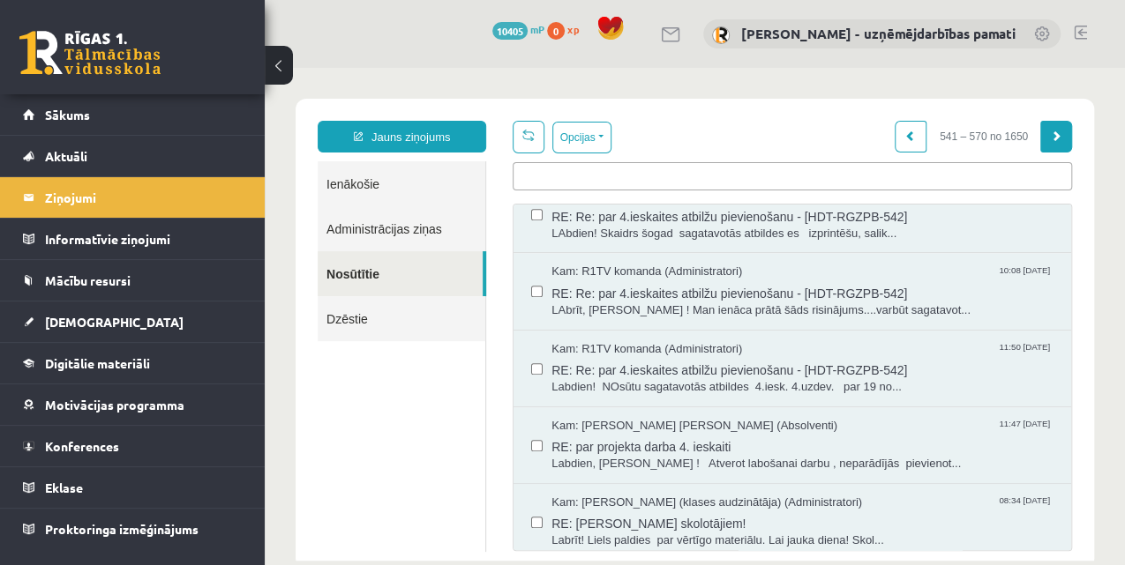
click at [1051, 145] on link at bounding box center [1056, 137] width 32 height 32
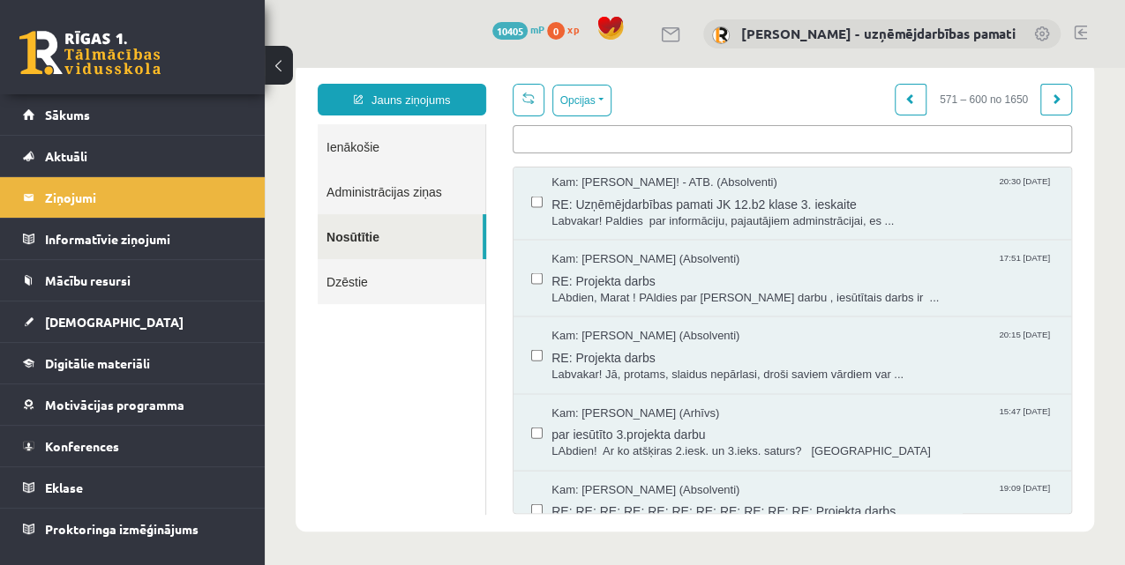
scroll to position [2002, 0]
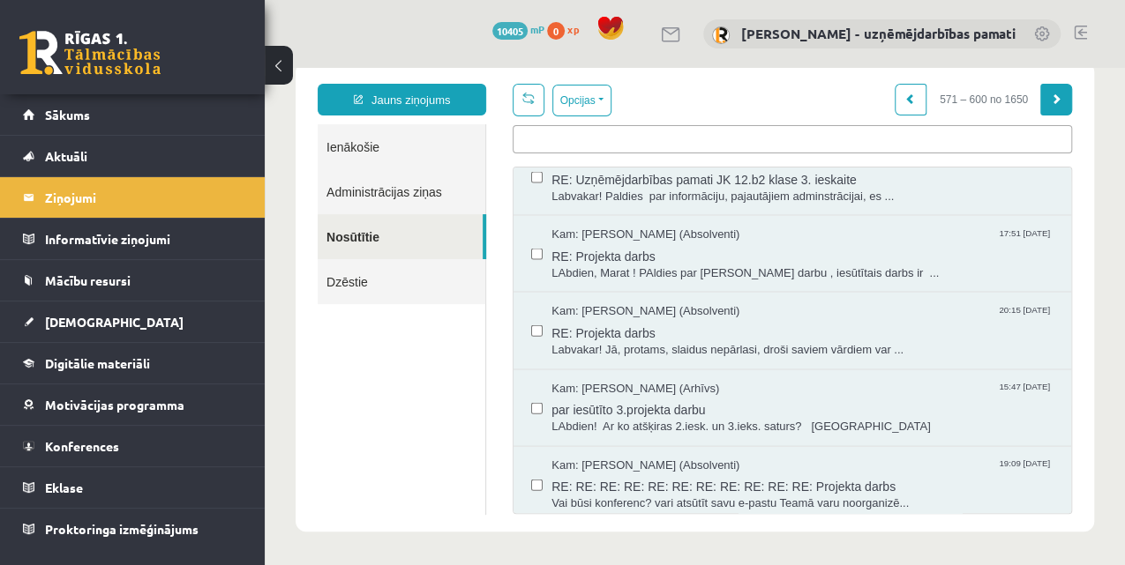
click at [1052, 92] on link at bounding box center [1056, 100] width 32 height 32
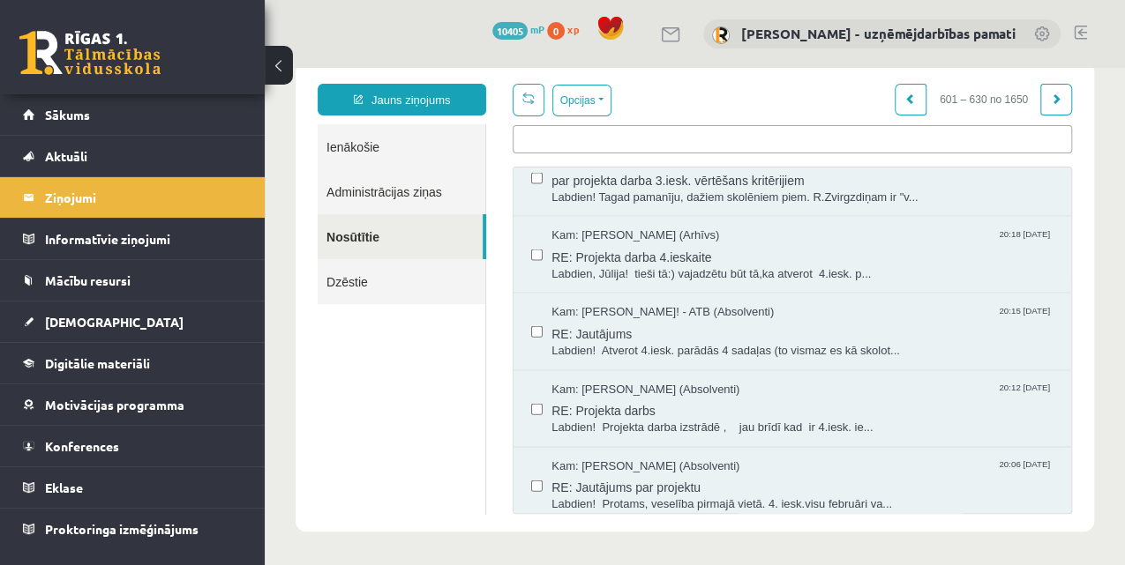
scroll to position [1950, 0]
click at [1059, 98] on link at bounding box center [1056, 100] width 32 height 32
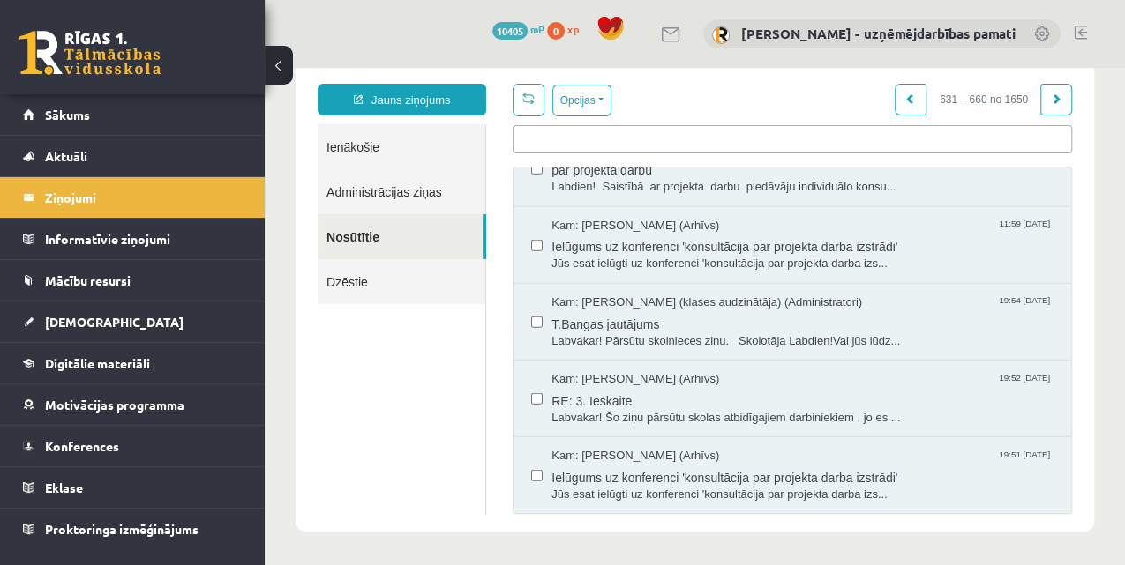
scroll to position [2507, 0]
click at [1040, 101] on link at bounding box center [1056, 100] width 32 height 32
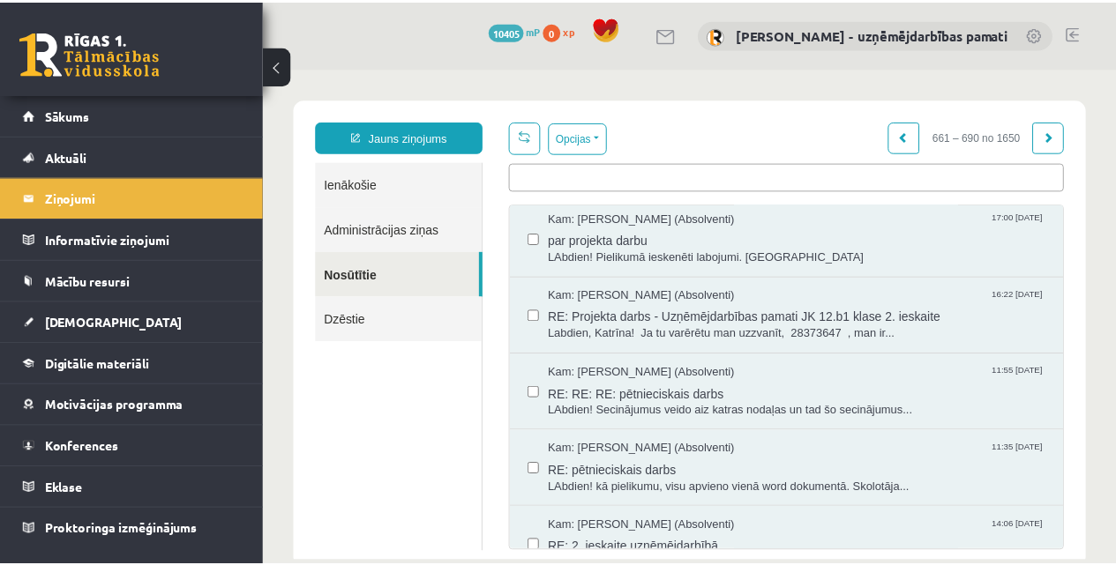
scroll to position [1705, 0]
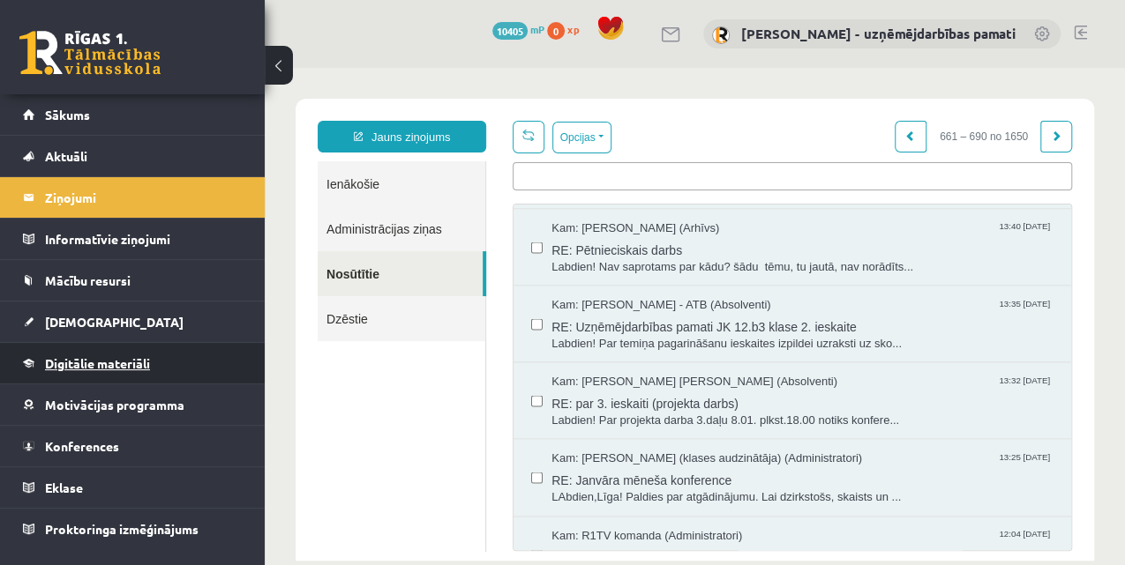
click at [72, 366] on span "Digitālie materiāli" at bounding box center [97, 363] width 105 height 16
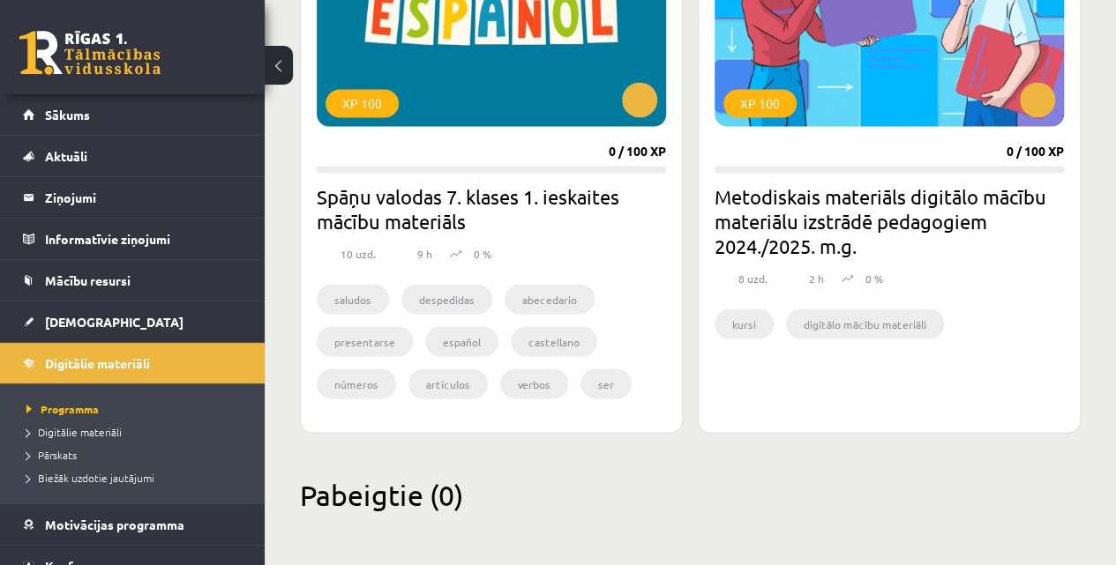
scroll to position [1015, 0]
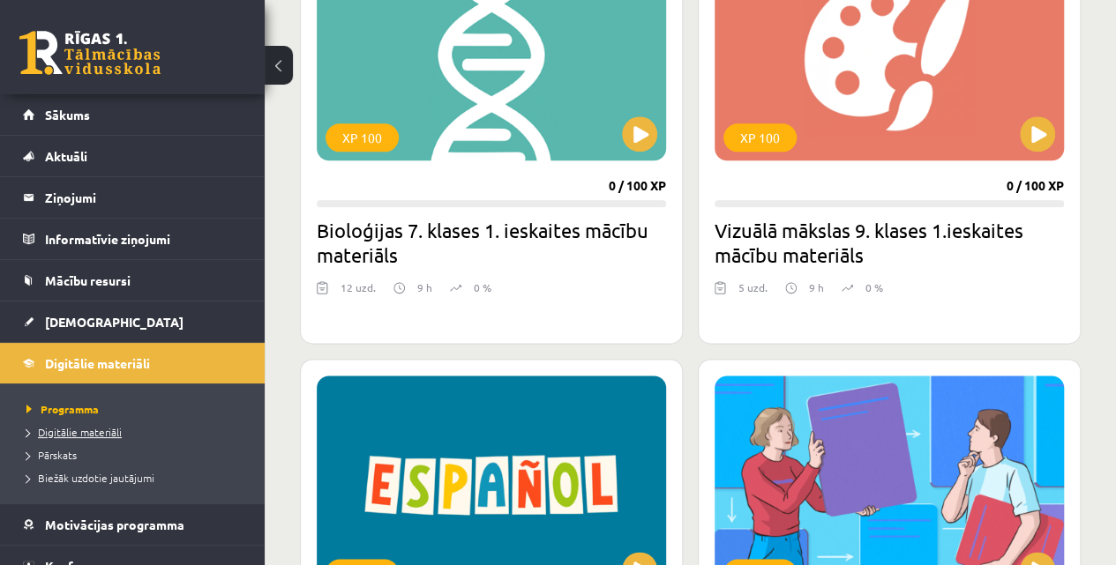
click at [92, 428] on span "Digitālie materiāli" at bounding box center [73, 432] width 95 height 14
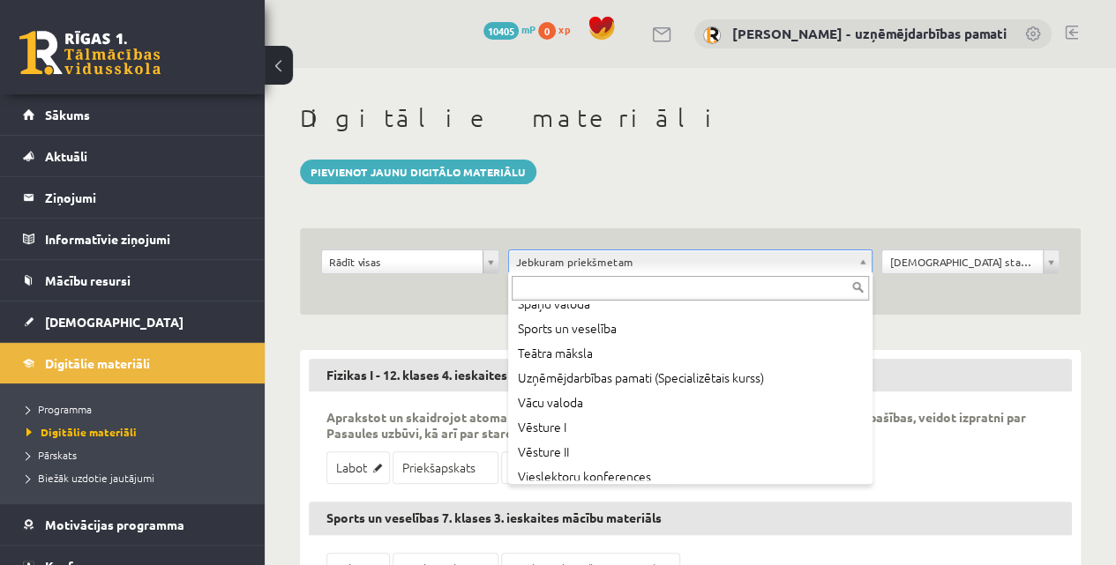
scroll to position [1034, 0]
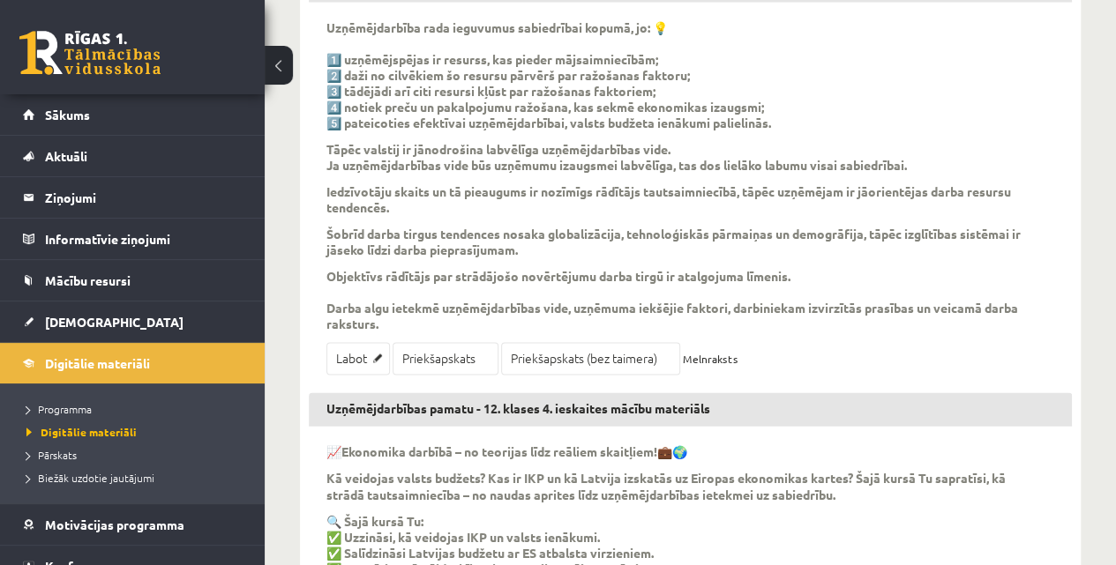
scroll to position [1176, 0]
click at [564, 355] on link "Priekšapskats (bez taimera)" at bounding box center [590, 357] width 179 height 33
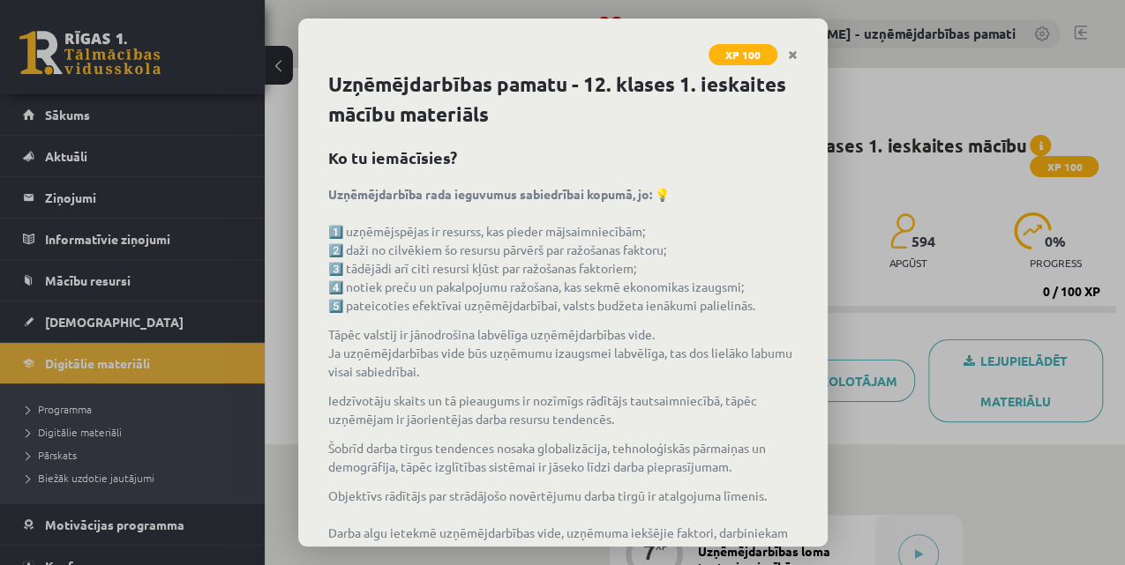
click at [487, 248] on p "Uzņēmējdarbība rada ieguvumus sabiedrībai kopumā, jo: 💡 1️⃣ uzņēmējspējas ir re…" at bounding box center [562, 250] width 469 height 130
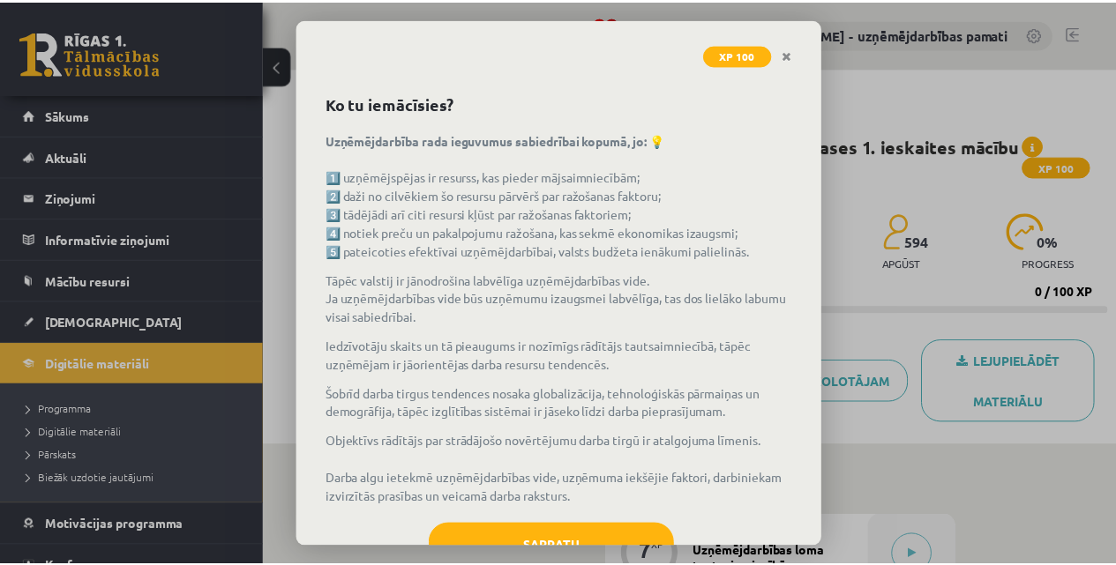
scroll to position [116, 0]
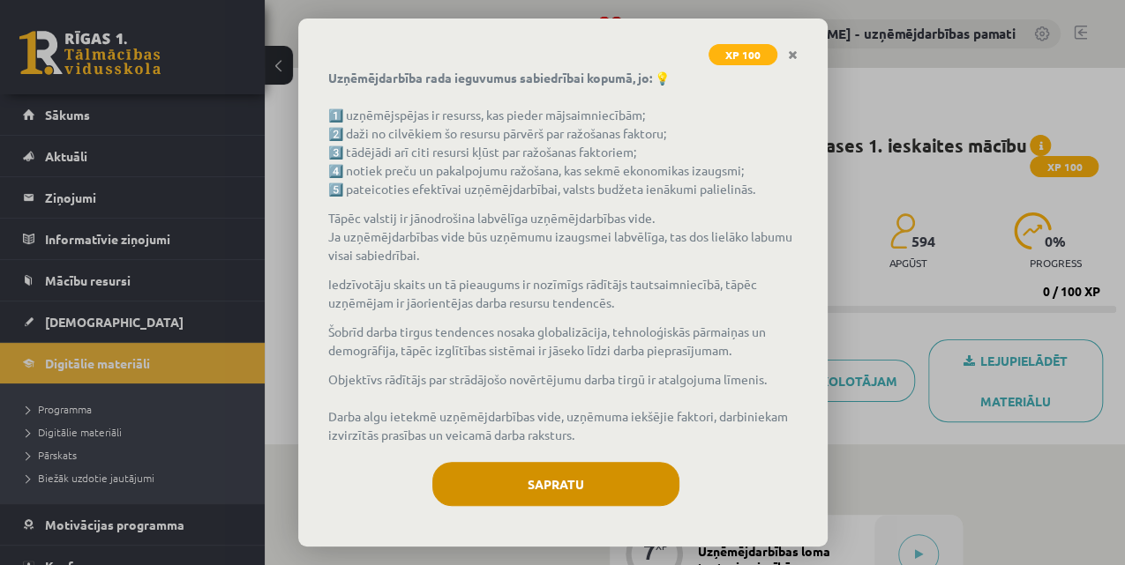
click at [542, 487] on button "Sapratu" at bounding box center [555, 484] width 247 height 44
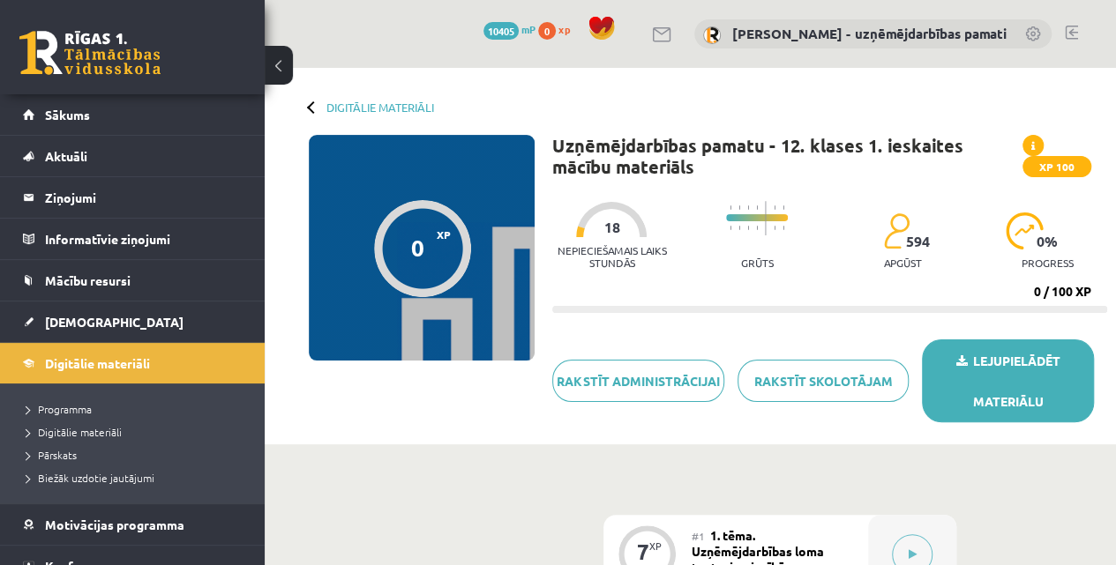
click at [992, 368] on link "Lejupielādēt materiālu" at bounding box center [1008, 381] width 172 height 83
